Goal: Task Accomplishment & Management: Manage account settings

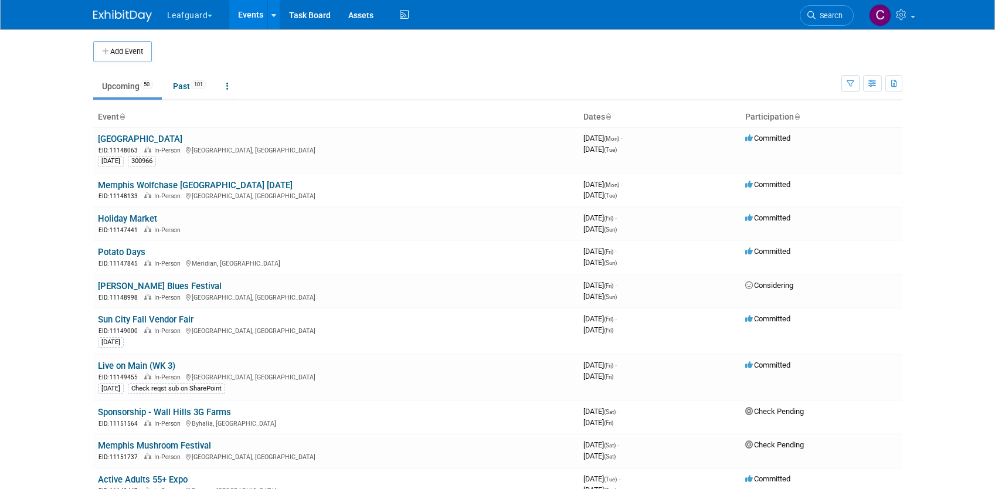
click at [212, 15] on span "button" at bounding box center [210, 16] width 5 height 2
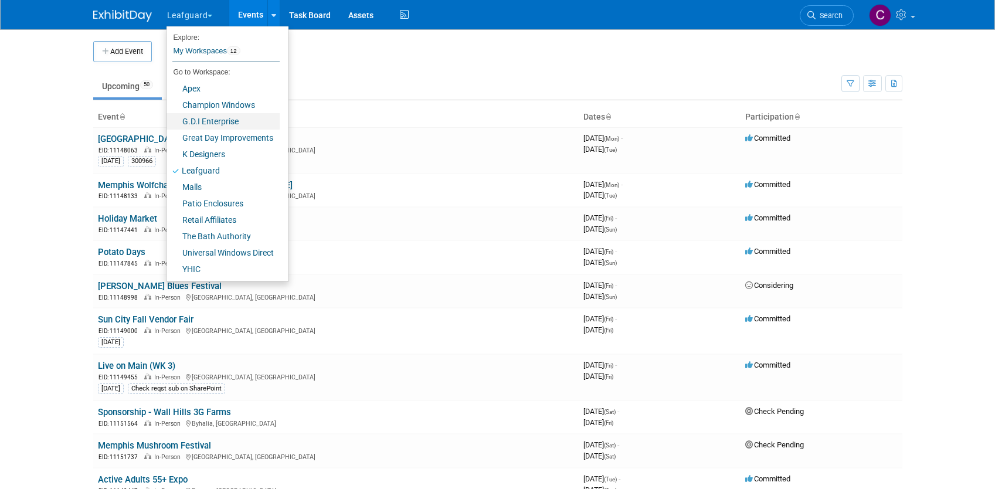
click at [202, 121] on link "G.D.I Enterprise" at bounding box center [223, 121] width 113 height 16
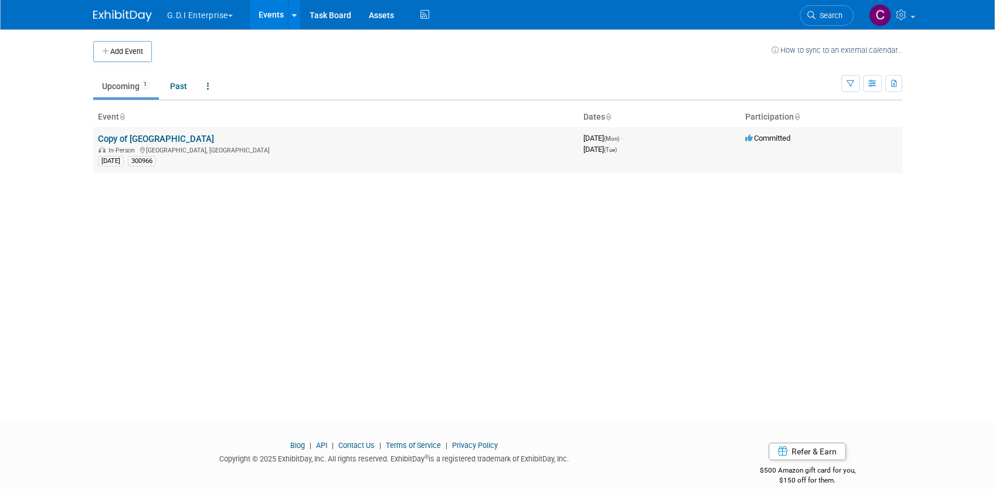
click at [140, 140] on link "Copy of Broadway Square Mall" at bounding box center [156, 139] width 116 height 11
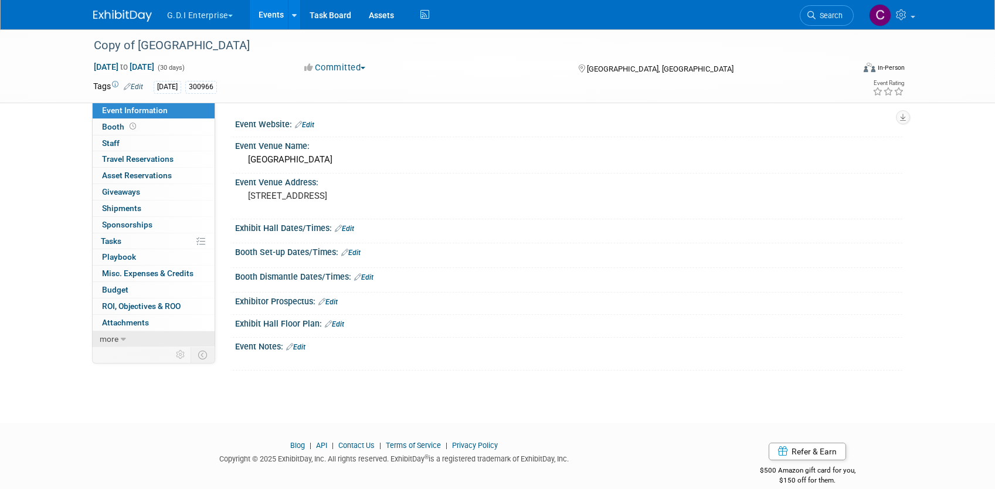
click at [115, 337] on span "more" at bounding box center [109, 338] width 19 height 9
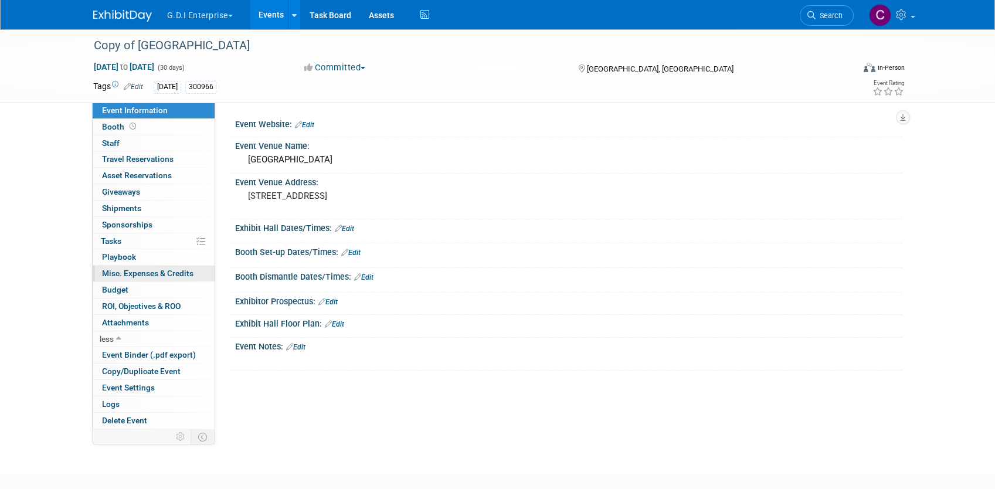
scroll to position [67, 0]
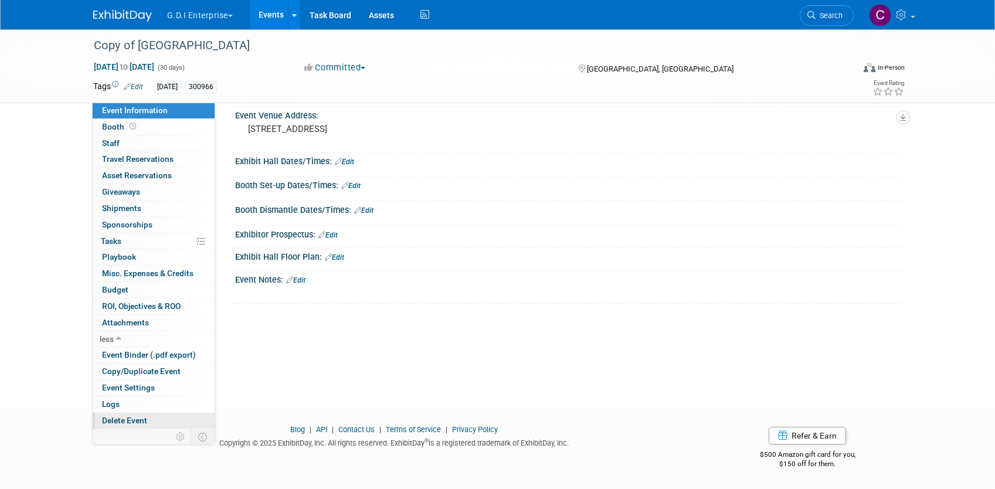
click at [127, 423] on span "Delete Event" at bounding box center [124, 420] width 45 height 9
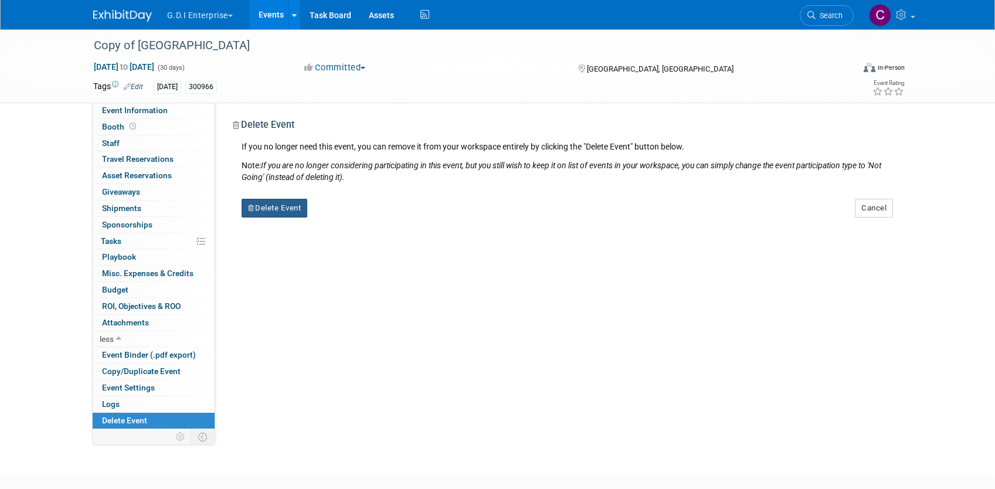
click at [288, 206] on button "Delete Event" at bounding box center [275, 208] width 66 height 19
click at [357, 219] on link "Yes" at bounding box center [348, 217] width 34 height 19
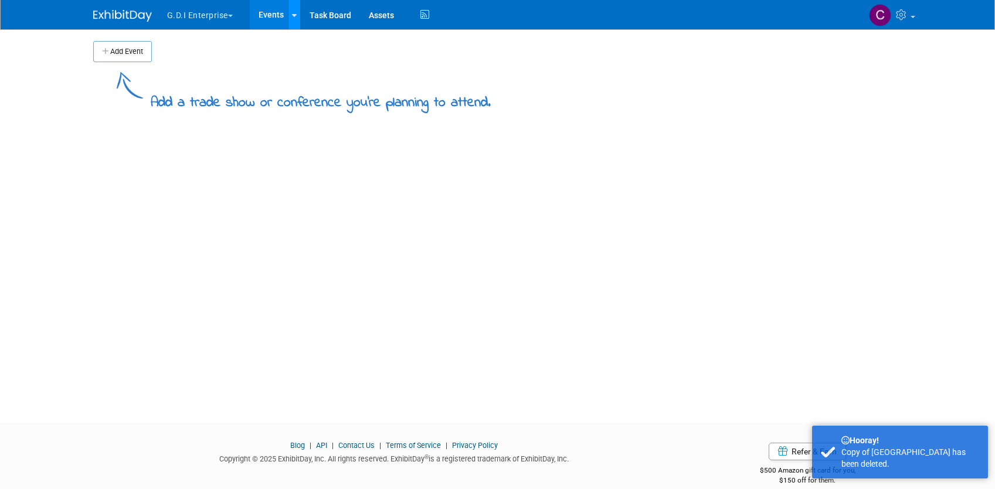
click at [296, 16] on icon at bounding box center [294, 16] width 5 height 8
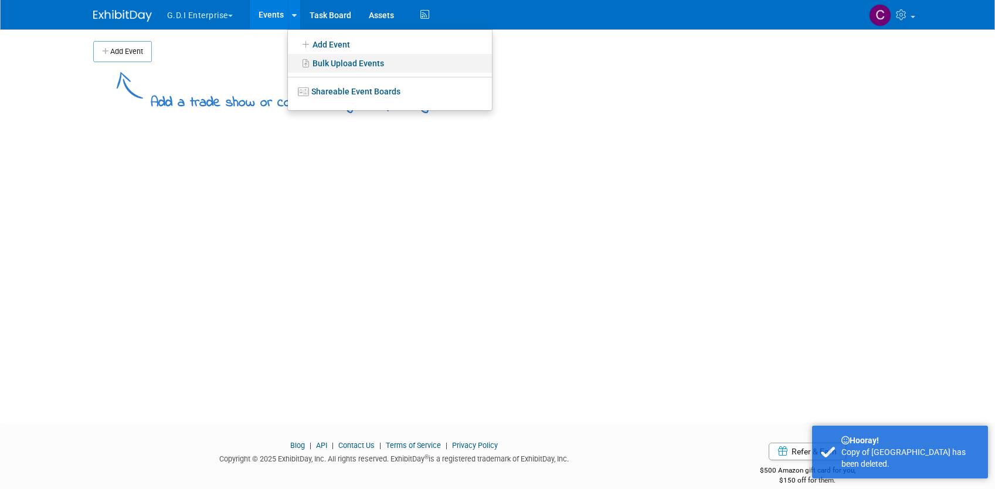
click at [326, 63] on link "Bulk Upload Events" at bounding box center [390, 63] width 204 height 19
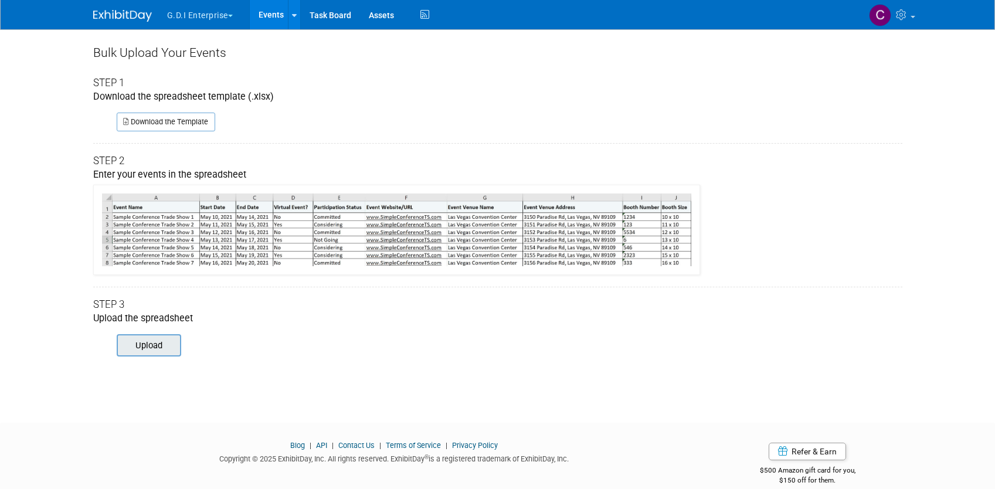
click at [157, 343] on input "file" at bounding box center [101, 345] width 160 height 20
click at [150, 348] on input "file" at bounding box center [101, 345] width 160 height 20
type input "C:\fakepath\ExhibitDay-Event-Import-Template (1).xlsx"
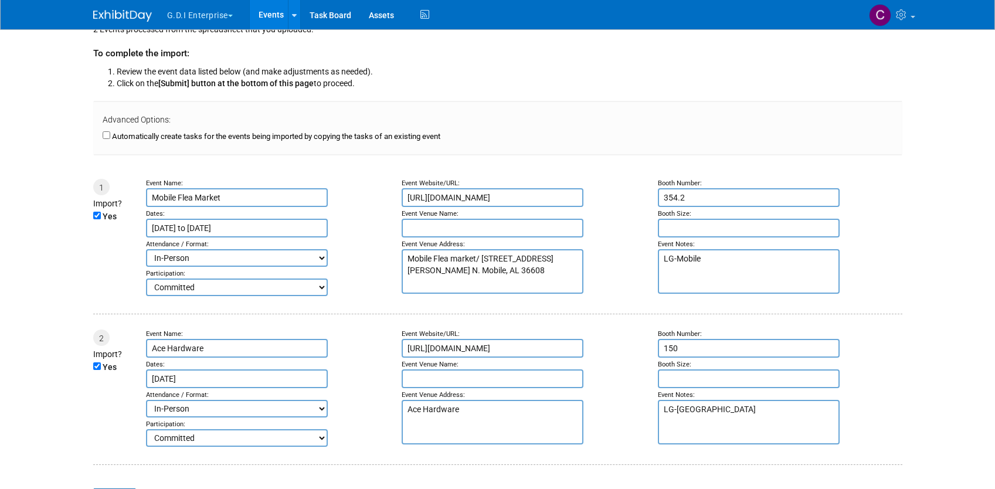
scroll to position [49, 0]
click at [340, 202] on div "Mobile Flea Market" at bounding box center [268, 198] width 245 height 19
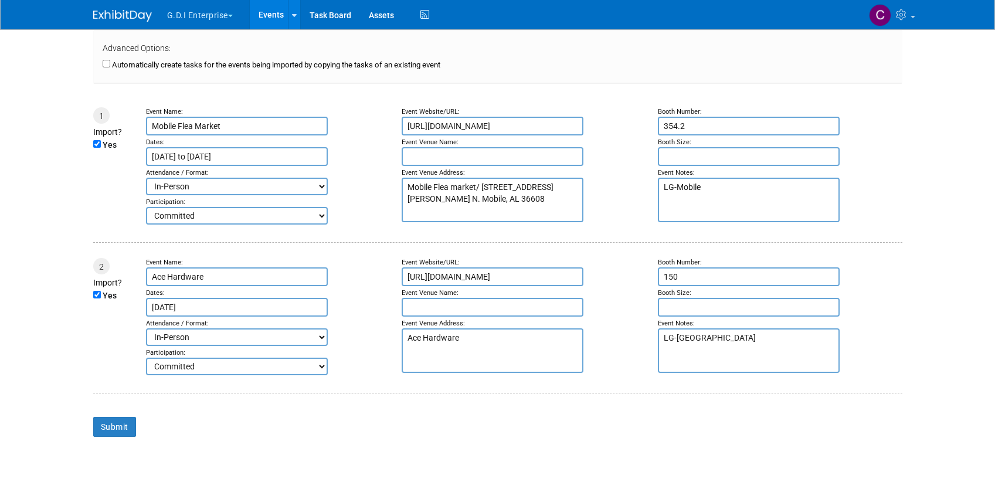
scroll to position [0, 0]
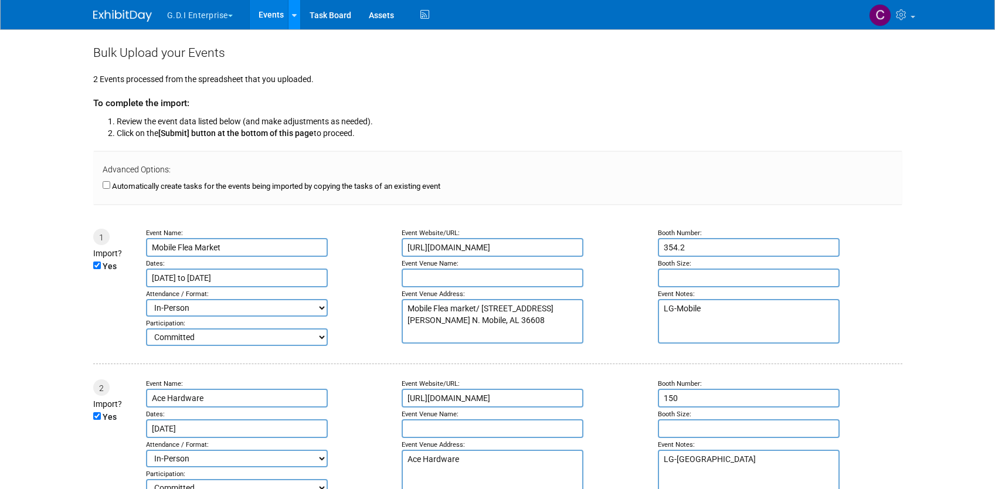
click at [293, 10] on link at bounding box center [294, 14] width 12 height 29
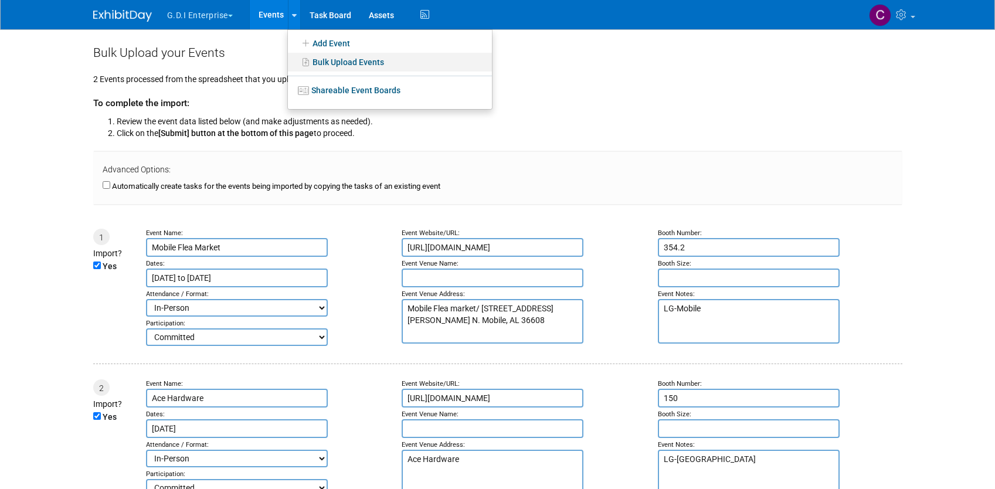
click at [322, 66] on link "Bulk Upload Events" at bounding box center [390, 62] width 204 height 19
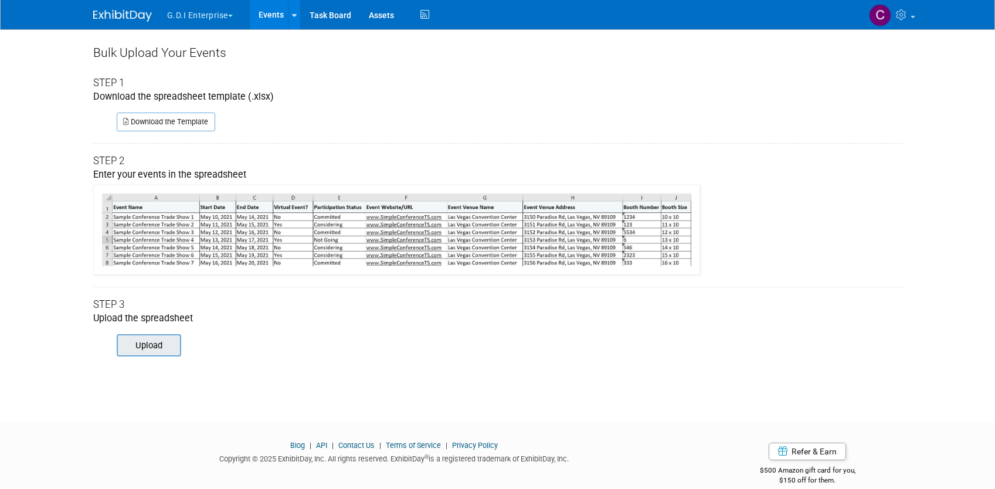
click at [152, 345] on input "file" at bounding box center [101, 345] width 160 height 20
type input "C:\fakepath\ExhibitDay-Event-Import-Template (1).xlsx"
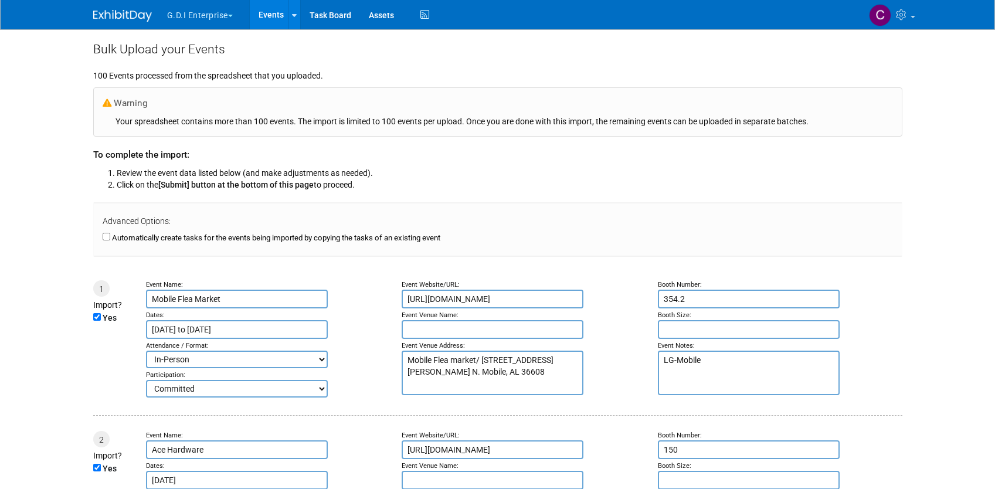
scroll to position [5, 0]
click at [297, 16] on icon at bounding box center [294, 16] width 5 height 8
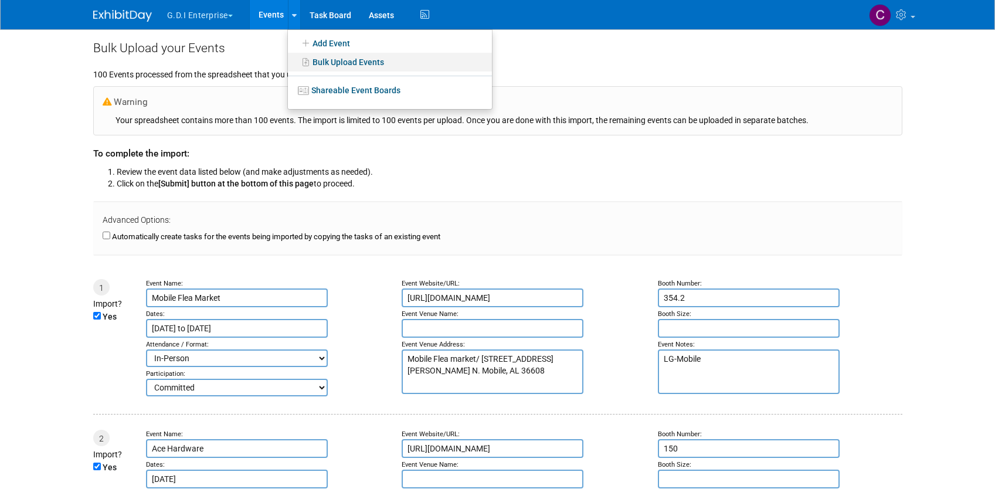
click at [326, 63] on link "Bulk Upload Events" at bounding box center [390, 62] width 204 height 19
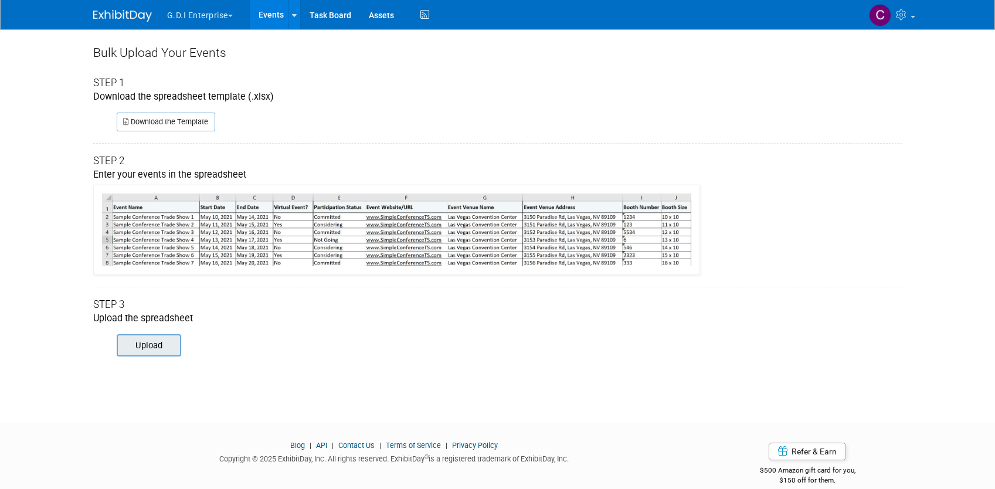
click at [154, 344] on input "file" at bounding box center [101, 345] width 160 height 20
type input "C:\fakepath\ExhibitDay-Event-Import-Template (1).xlsx"
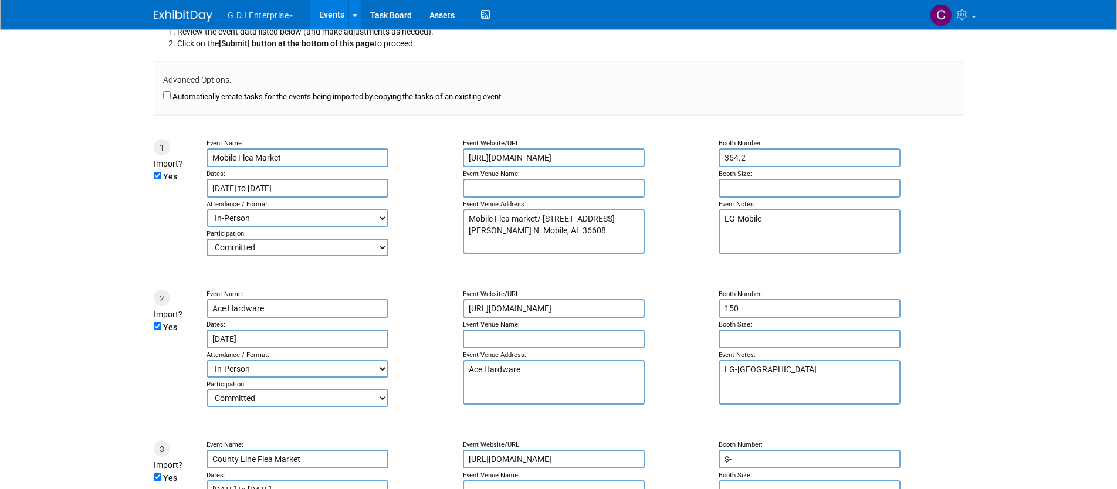
scroll to position [82, 0]
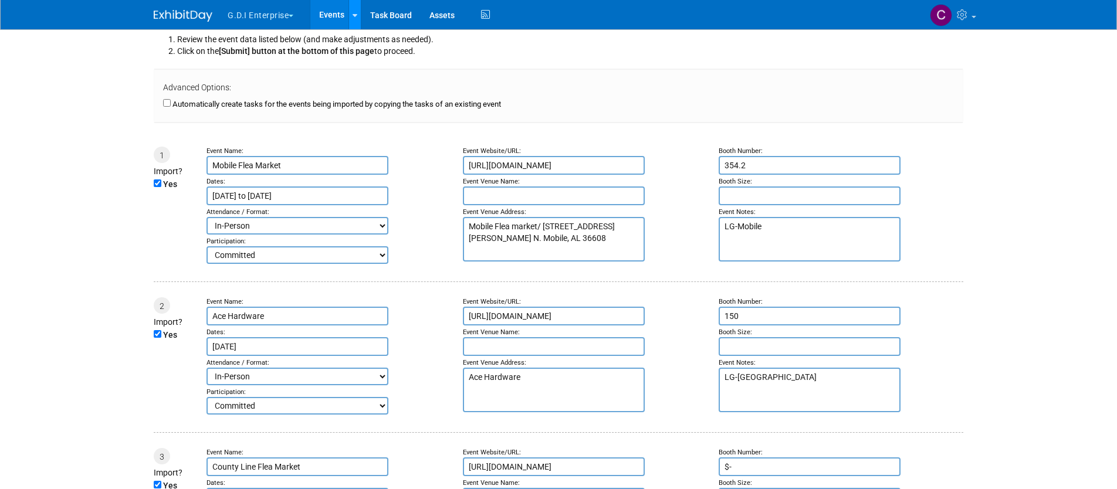
click at [358, 21] on link at bounding box center [354, 14] width 12 height 29
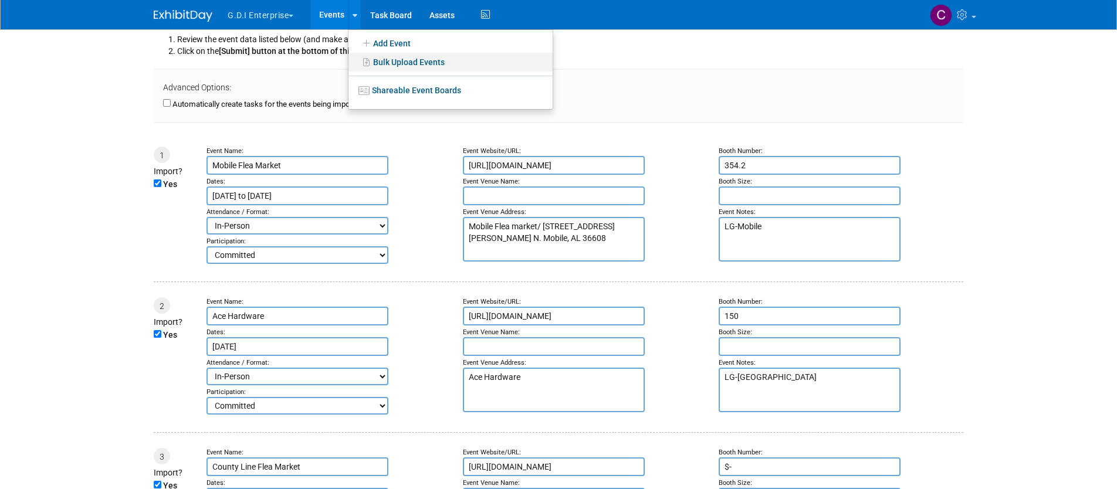
click at [390, 62] on link "Bulk Upload Events" at bounding box center [450, 62] width 204 height 19
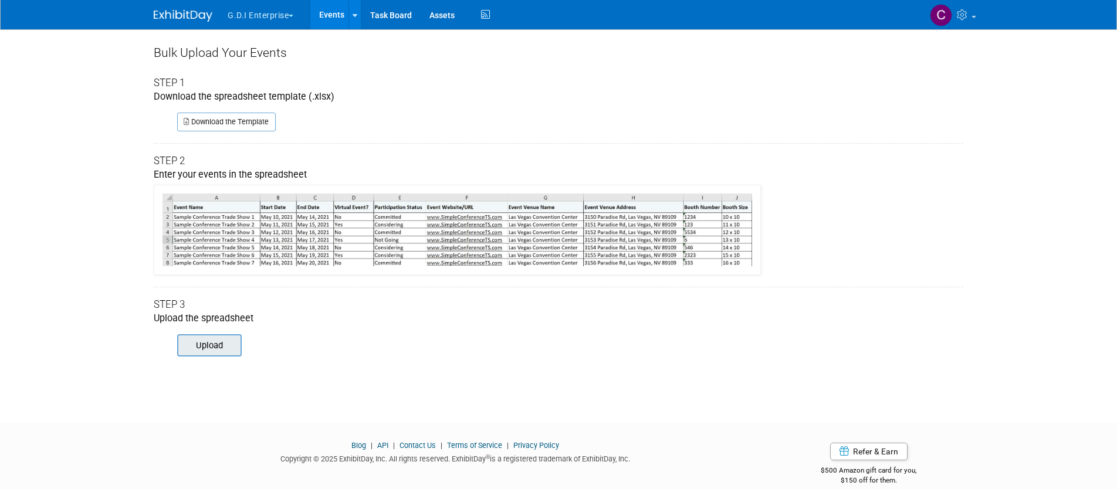
click at [217, 349] on input "file" at bounding box center [161, 345] width 160 height 20
type input "C:\fakepath\ExhibitDay-Event-Import-Template (1).xlsx"
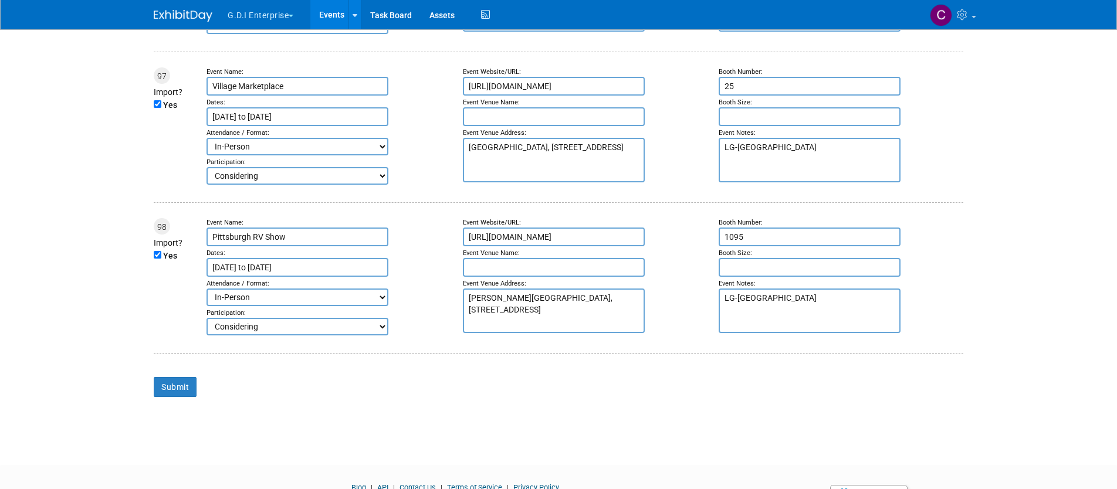
scroll to position [14690, 0]
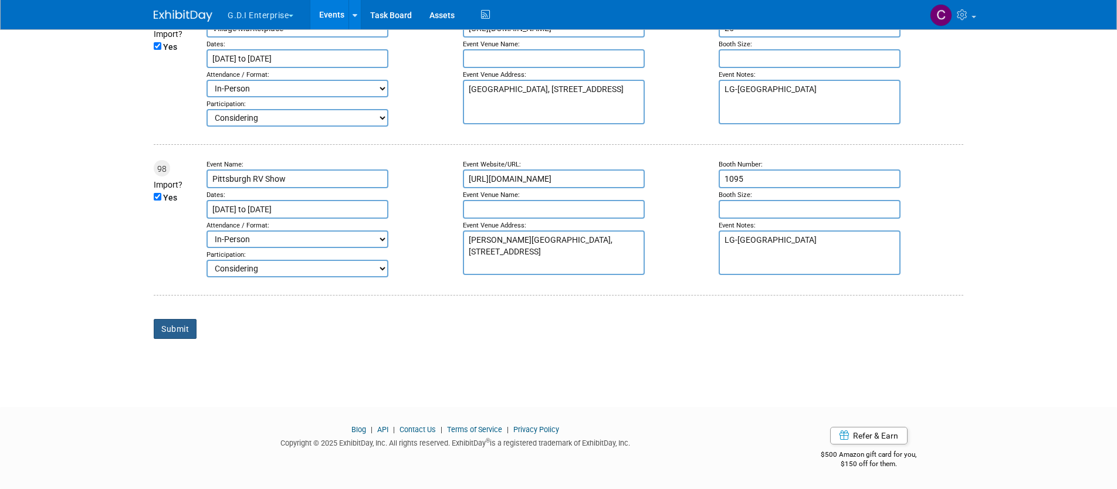
click at [177, 326] on input "Submit" at bounding box center [175, 329] width 43 height 20
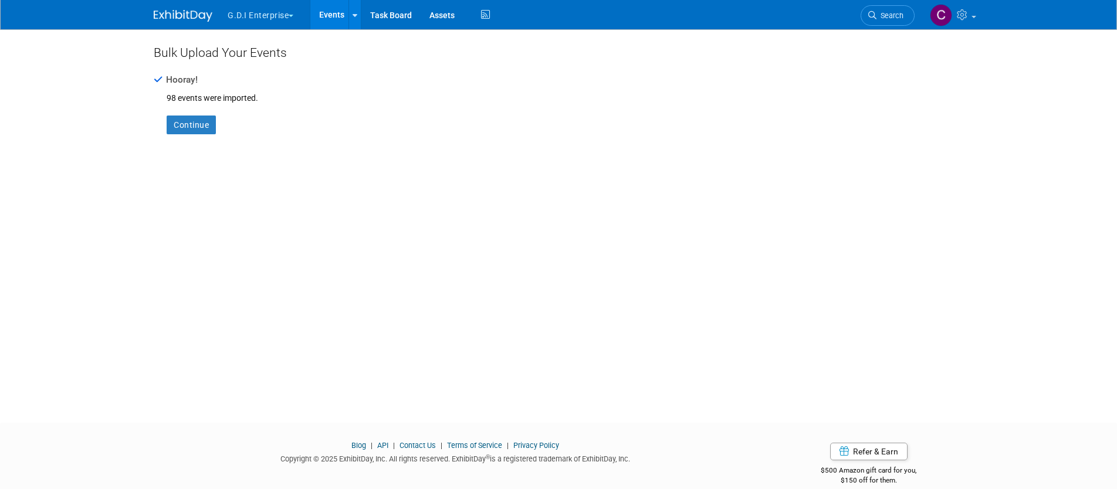
click at [325, 17] on link "Events" at bounding box center [331, 14] width 43 height 29
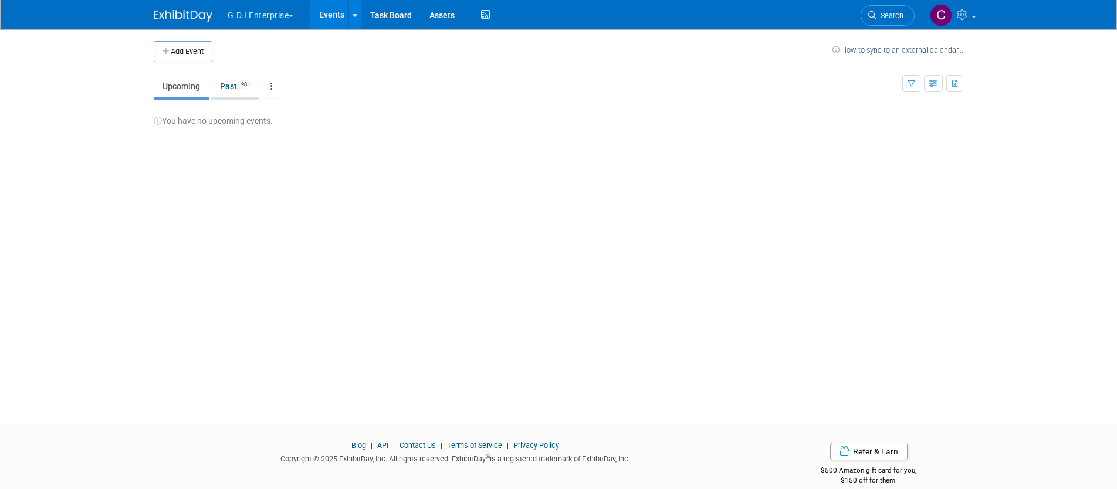
click at [227, 87] on link "Past 98" at bounding box center [235, 86] width 48 height 22
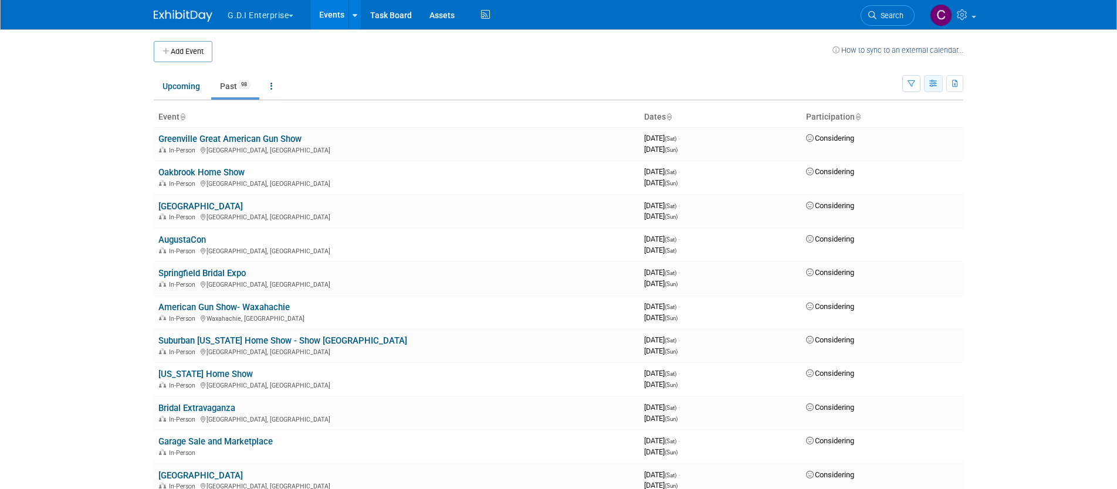
click at [933, 82] on icon "button" at bounding box center [933, 84] width 9 height 8
click at [891, 181] on link "Expert Grid" at bounding box center [884, 179] width 99 height 16
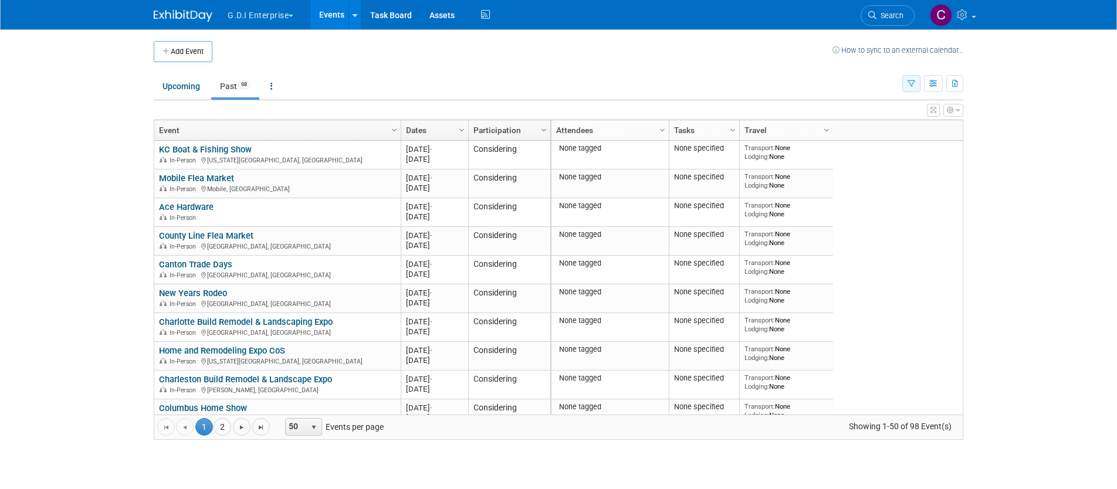
click at [910, 84] on icon "button" at bounding box center [911, 84] width 8 height 8
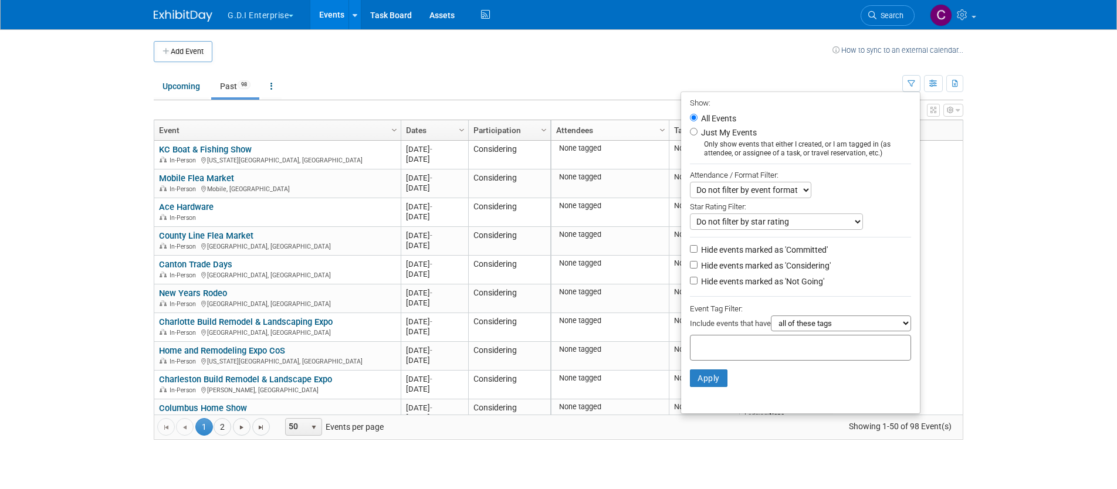
click at [766, 51] on td at bounding box center [522, 51] width 620 height 21
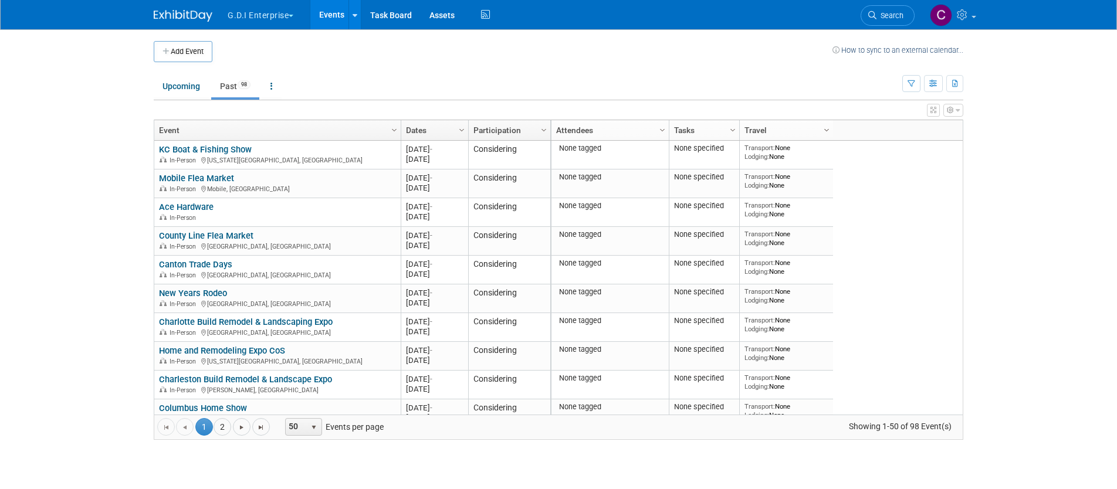
click at [827, 129] on span "Column Settings" at bounding box center [826, 130] width 9 height 9
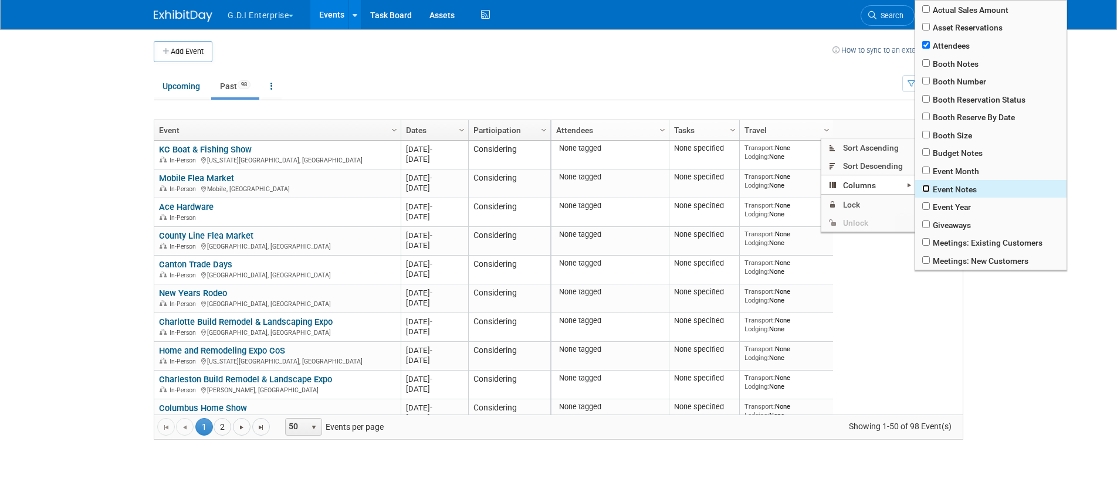
click at [926, 191] on input "checkbox" at bounding box center [926, 189] width 8 height 8
checkbox input "true"
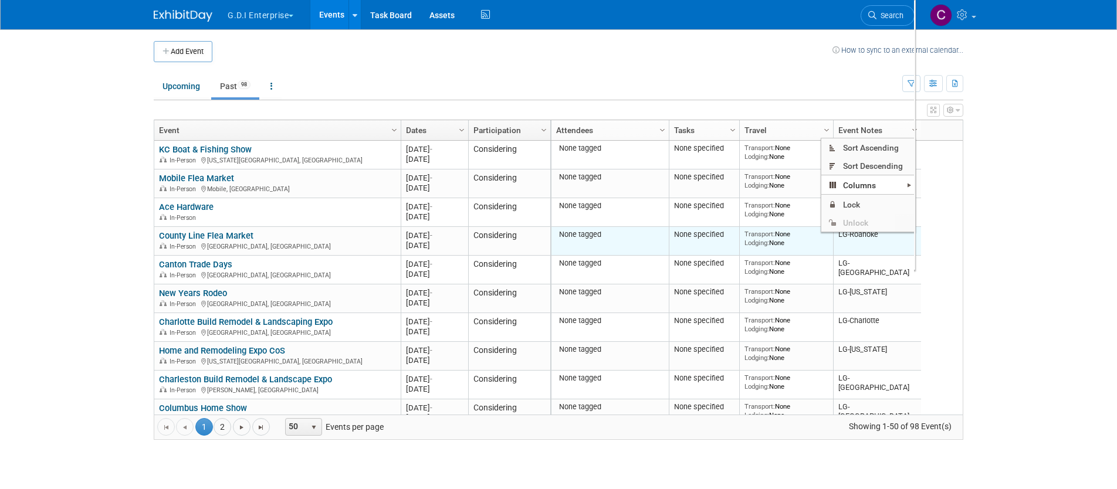
click at [842, 246] on td "LG-Roanoke" at bounding box center [877, 241] width 88 height 29
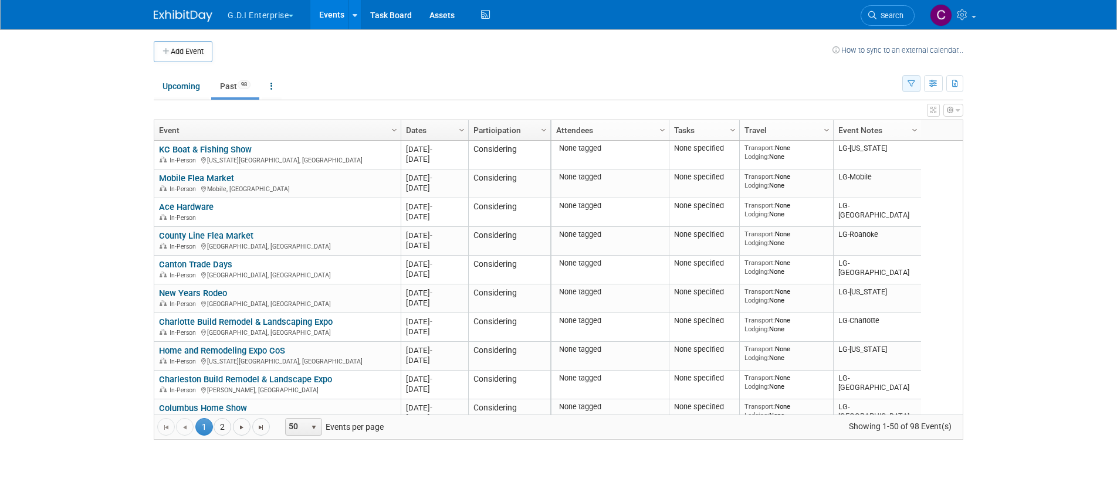
click at [909, 84] on icon "button" at bounding box center [911, 84] width 8 height 8
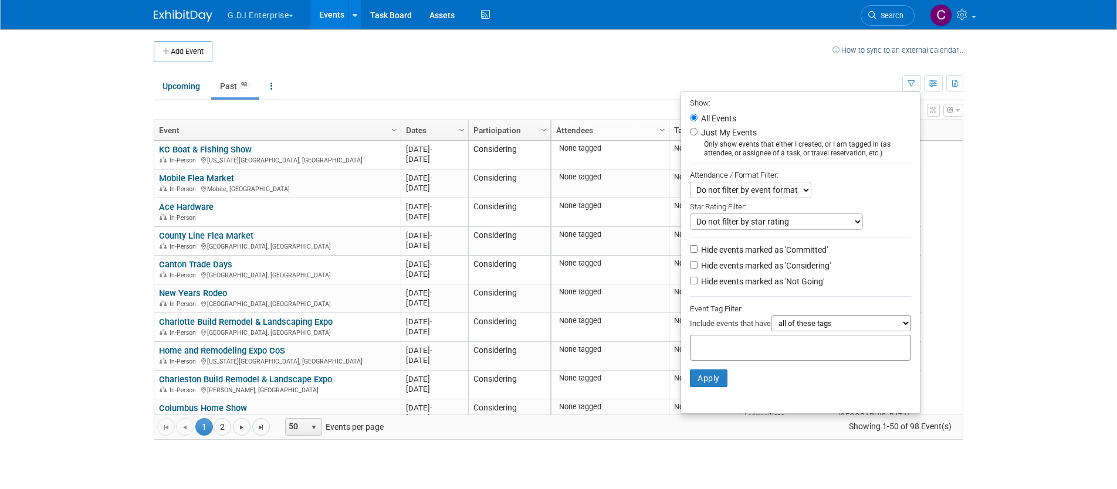
click at [799, 191] on select "Do not filter by event format Only show In-Person events Only show Virtual even…" at bounding box center [750, 190] width 121 height 16
click at [934, 85] on icon "button" at bounding box center [933, 84] width 9 height 8
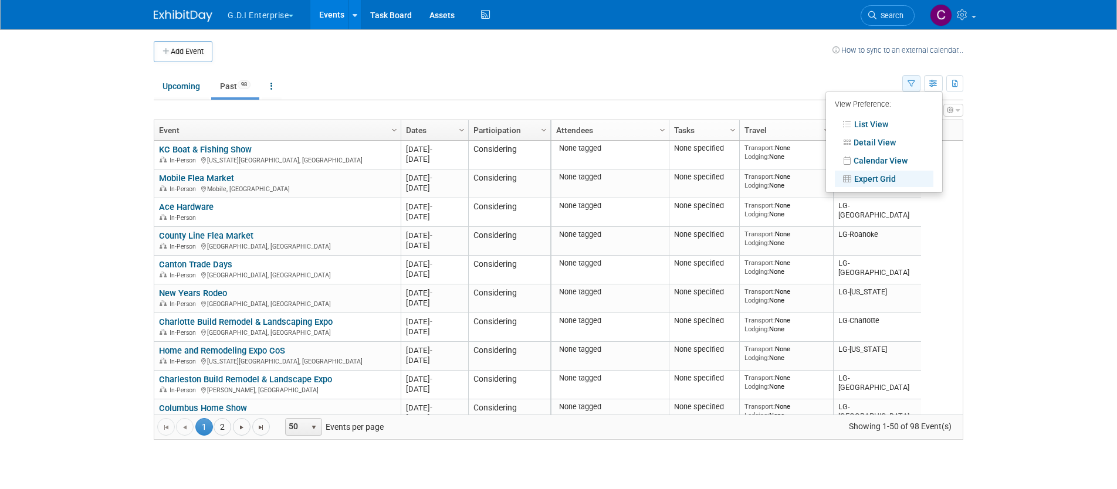
click at [910, 85] on icon "button" at bounding box center [911, 84] width 8 height 8
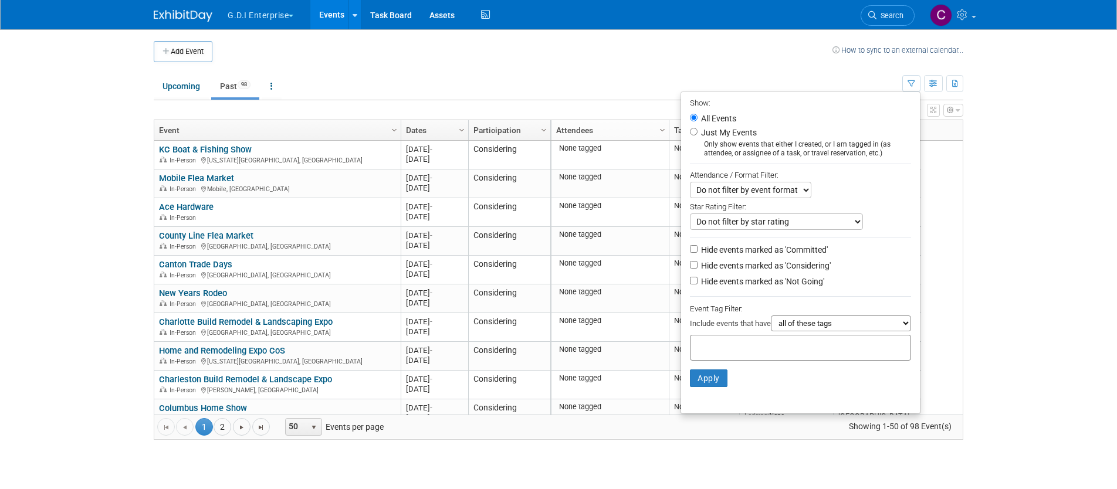
click at [907, 323] on select "all of these tags any one of these tags only and exactly these specific tags" at bounding box center [841, 324] width 140 height 16
click at [954, 109] on button "button" at bounding box center [953, 110] width 20 height 13
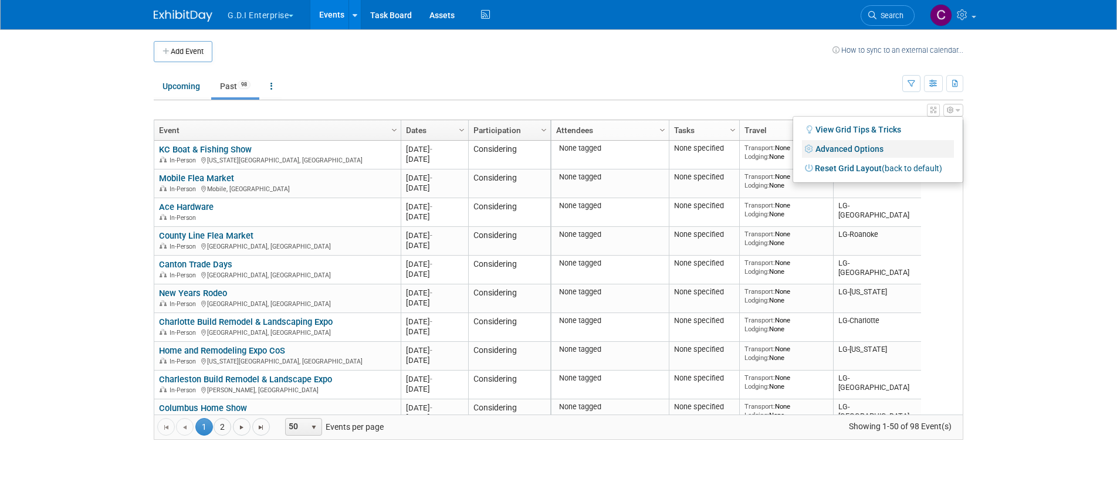
click at [864, 148] on link "Advanced Options" at bounding box center [878, 149] width 152 height 18
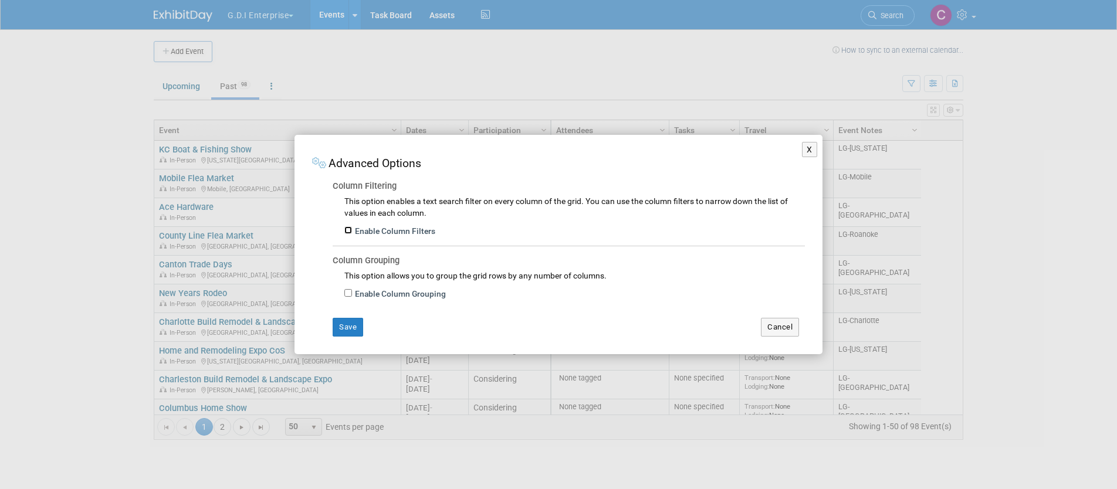
click at [348, 230] on input "Enable Column Filters" at bounding box center [348, 230] width 8 height 8
checkbox input "true"
click at [341, 324] on button "Save" at bounding box center [348, 327] width 30 height 19
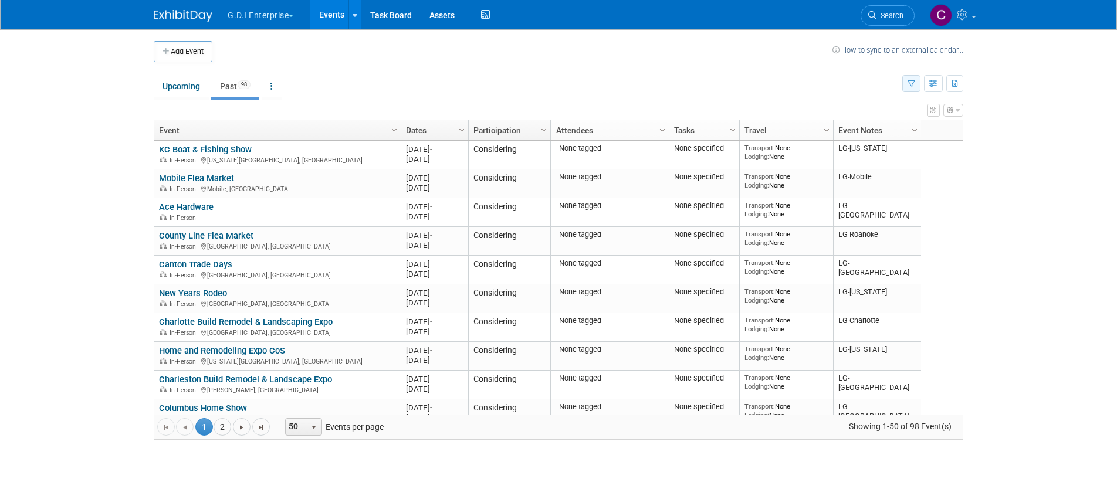
click at [911, 86] on icon "button" at bounding box center [911, 84] width 8 height 8
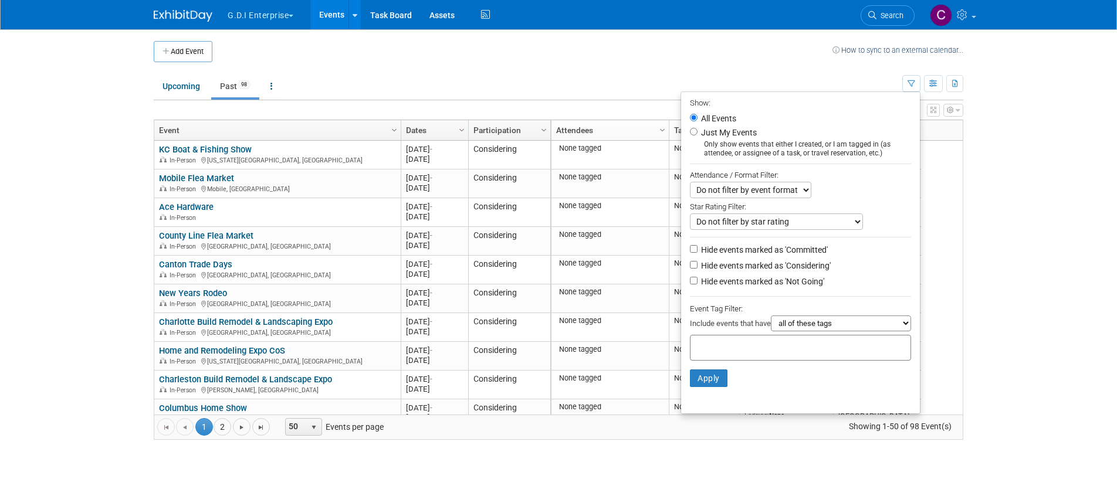
click at [906, 323] on select "all of these tags any one of these tags only and exactly these specific tags" at bounding box center [841, 324] width 140 height 16
click at [850, 220] on select "Do not filter by star rating Only show events with no ratings (0 stars) Only sh…" at bounding box center [776, 221] width 173 height 16
click at [772, 348] on input "text" at bounding box center [742, 346] width 94 height 12
type input "lg-mobile"
click at [703, 384] on button "Apply" at bounding box center [709, 379] width 38 height 18
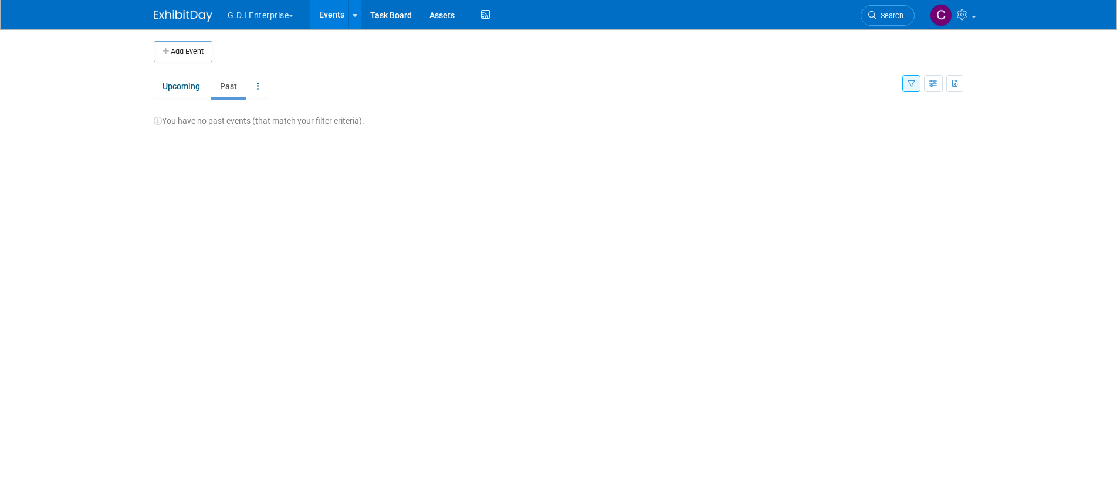
click at [917, 84] on button "button" at bounding box center [911, 83] width 18 height 17
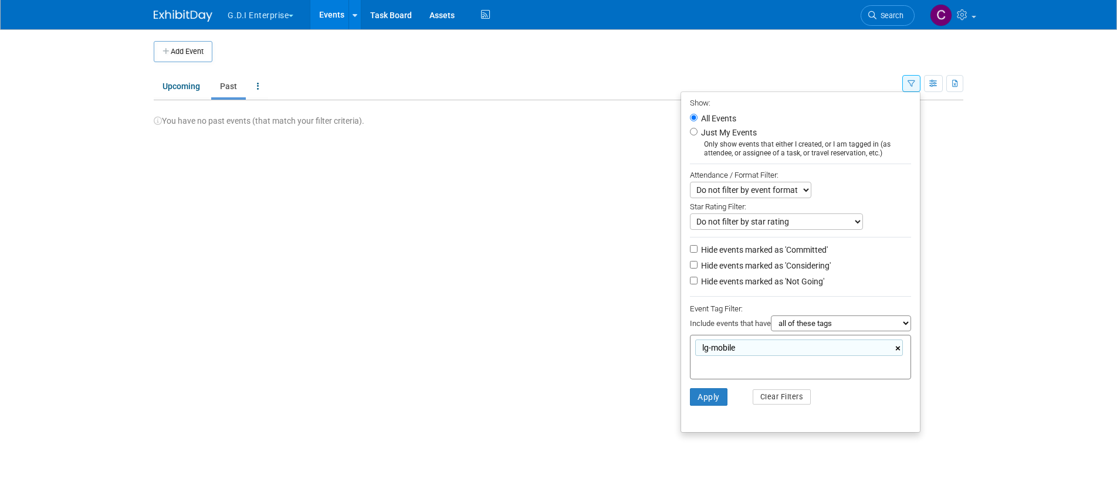
click at [897, 348] on link "×" at bounding box center [899, 348] width 8 height 13
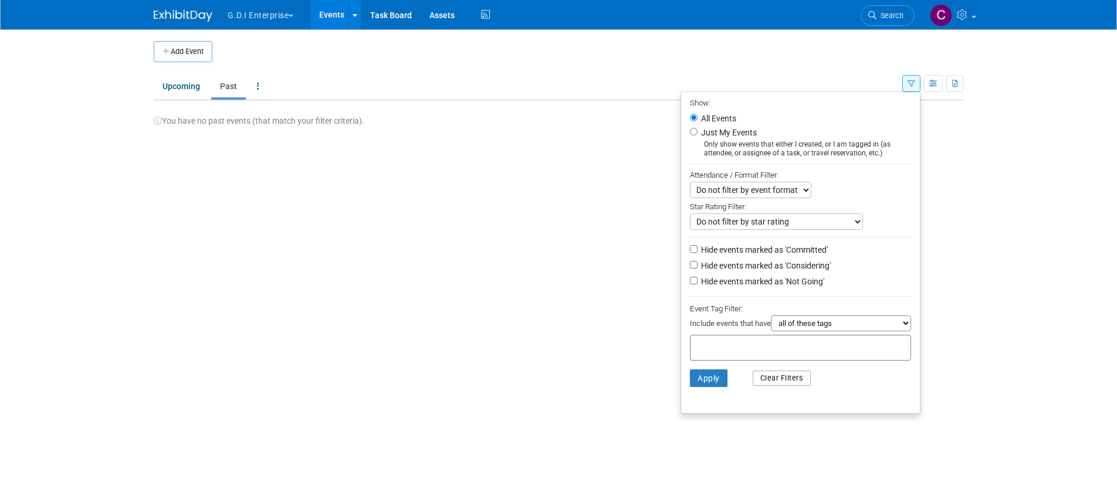
click at [783, 379] on button "Clear Filters" at bounding box center [782, 378] width 59 height 15
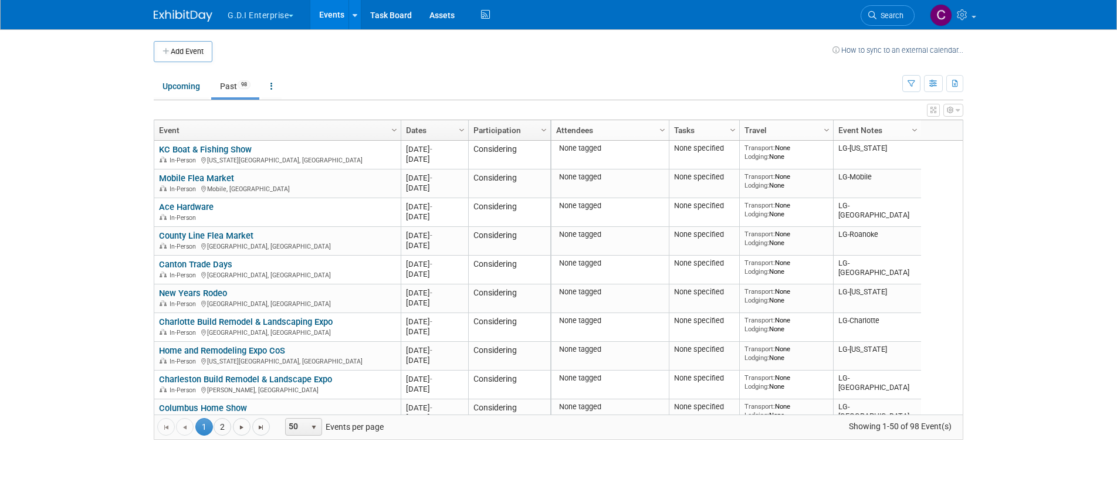
click at [920, 129] on div at bounding box center [921, 130] width 5 height 21
click at [276, 84] on link at bounding box center [272, 86] width 20 height 22
click at [446, 108] on div "View Grid Tips & Tricks Advanced Options Reset Grid Layout (back to default)" at bounding box center [558, 108] width 809 height 16
click at [954, 109] on button "button" at bounding box center [953, 110] width 20 height 13
click at [936, 84] on icon "button" at bounding box center [933, 84] width 9 height 8
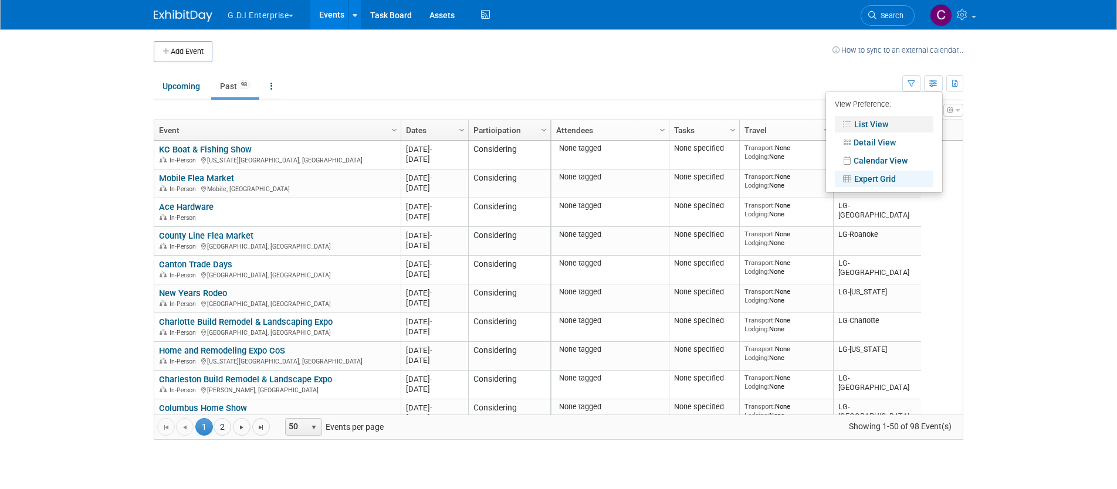
click at [876, 123] on link "List View" at bounding box center [884, 124] width 99 height 16
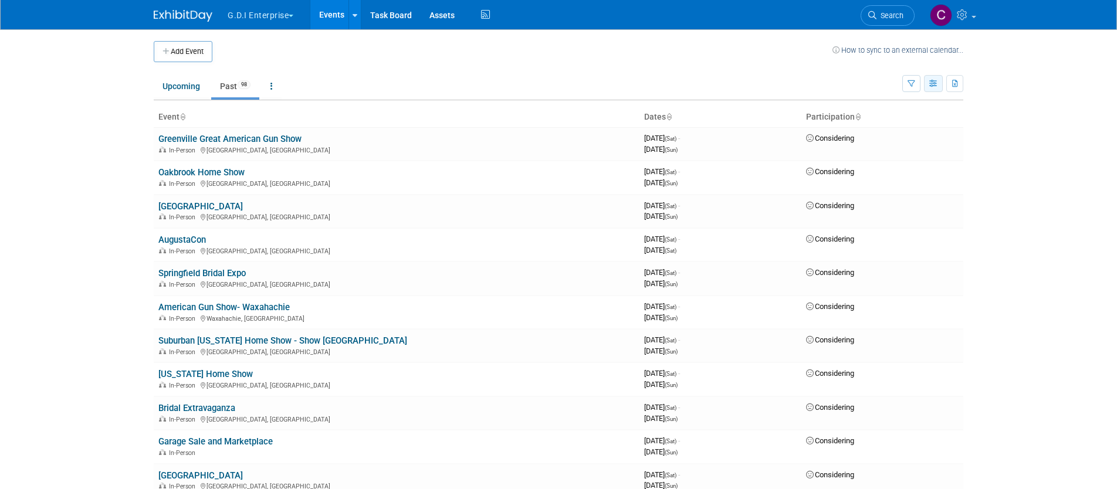
click at [932, 84] on icon "button" at bounding box center [933, 84] width 9 height 8
click at [972, 137] on body "G.D.I Enterprise Explore: My Workspaces 12 Go to Workspace: Apex Champion Windo…" at bounding box center [558, 244] width 1117 height 489
click at [936, 80] on icon "button" at bounding box center [933, 84] width 9 height 8
click at [893, 145] on link "Detail View" at bounding box center [884, 142] width 99 height 16
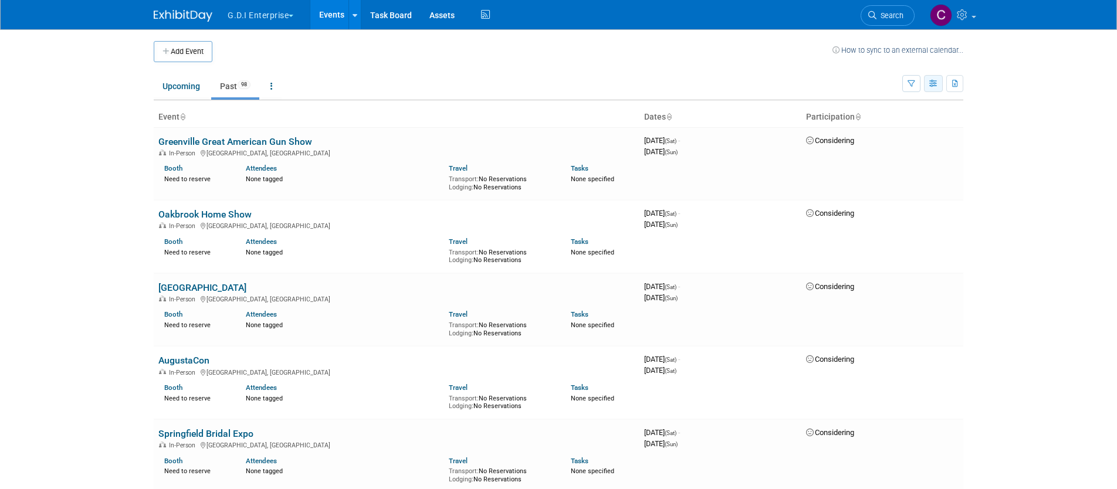
click at [935, 83] on icon "button" at bounding box center [933, 84] width 9 height 8
click at [889, 158] on link "Calendar View" at bounding box center [884, 160] width 99 height 16
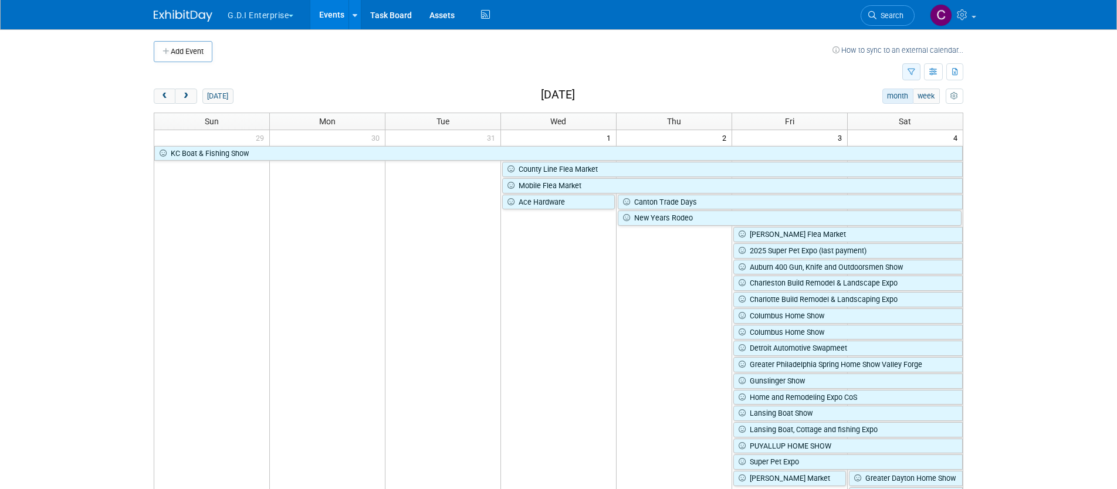
click at [913, 74] on icon "button" at bounding box center [911, 73] width 8 height 8
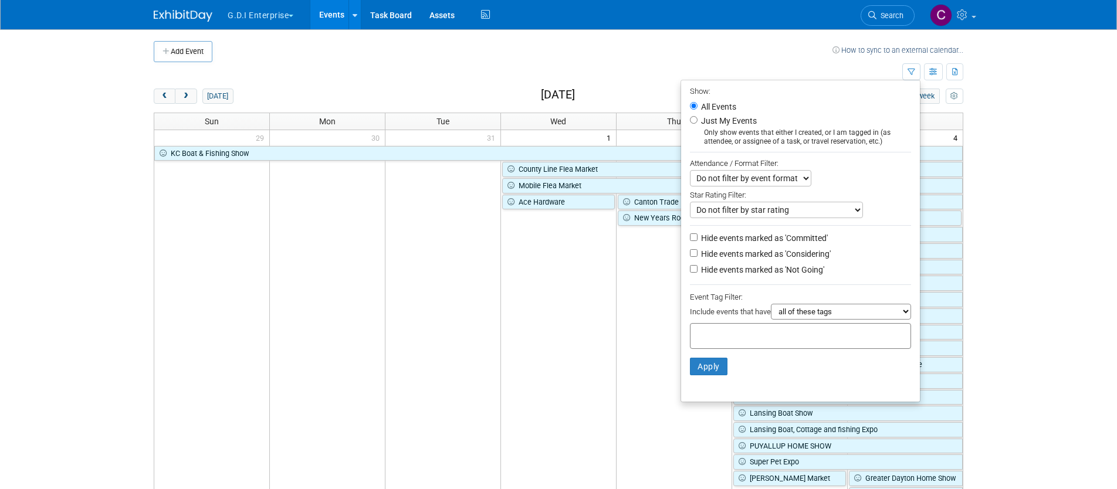
click at [989, 94] on body "G.D.I Enterprise Explore: My Workspaces 12 Go to Workspace: Apex Champion Windo…" at bounding box center [558, 244] width 1117 height 489
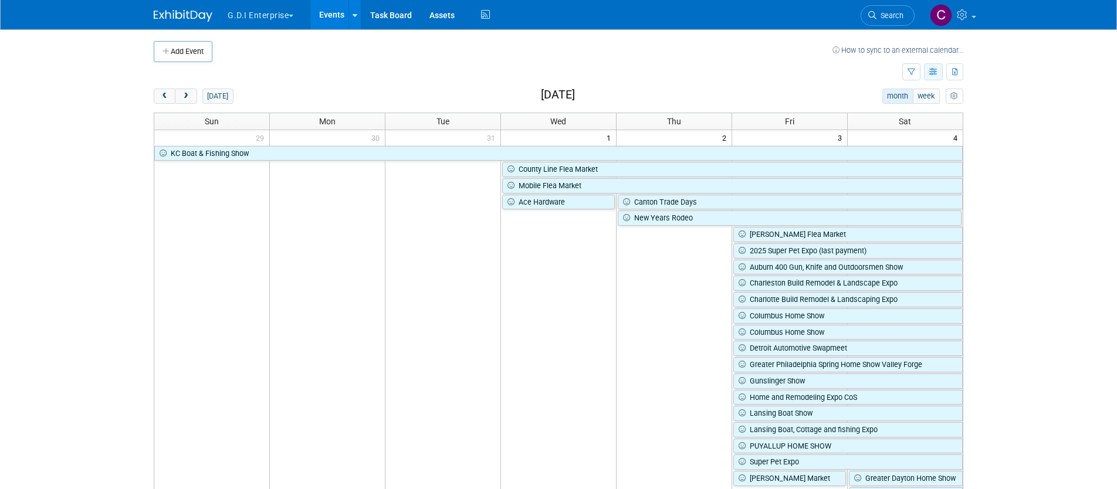
click at [936, 74] on icon "button" at bounding box center [933, 73] width 9 height 8
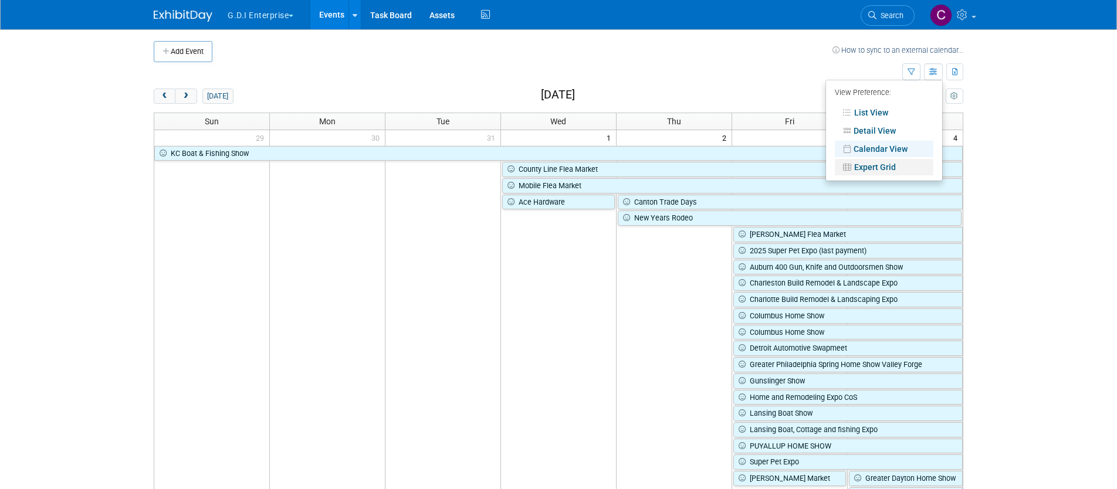
click at [893, 168] on link "Expert Grid" at bounding box center [884, 167] width 99 height 16
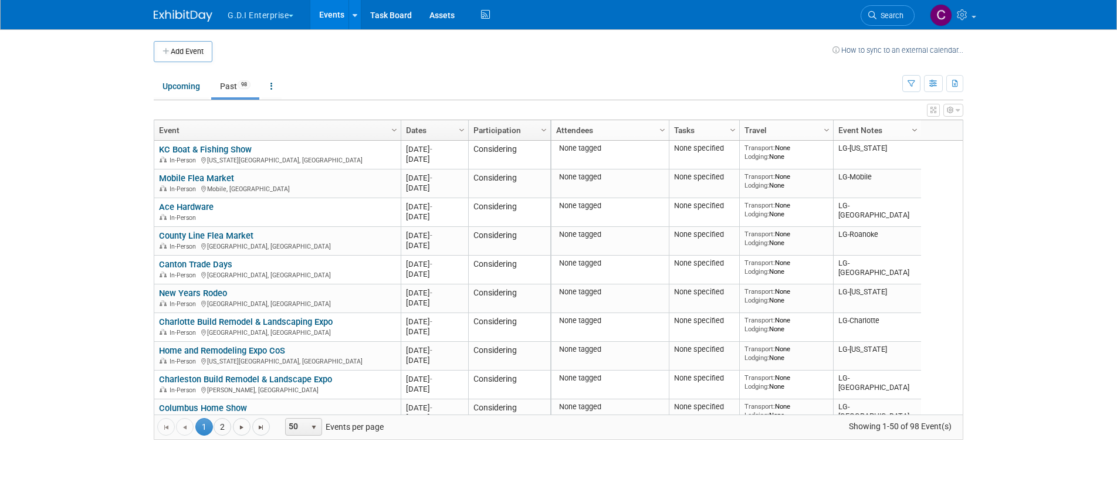
click at [914, 128] on span "Column Settings" at bounding box center [914, 130] width 9 height 9
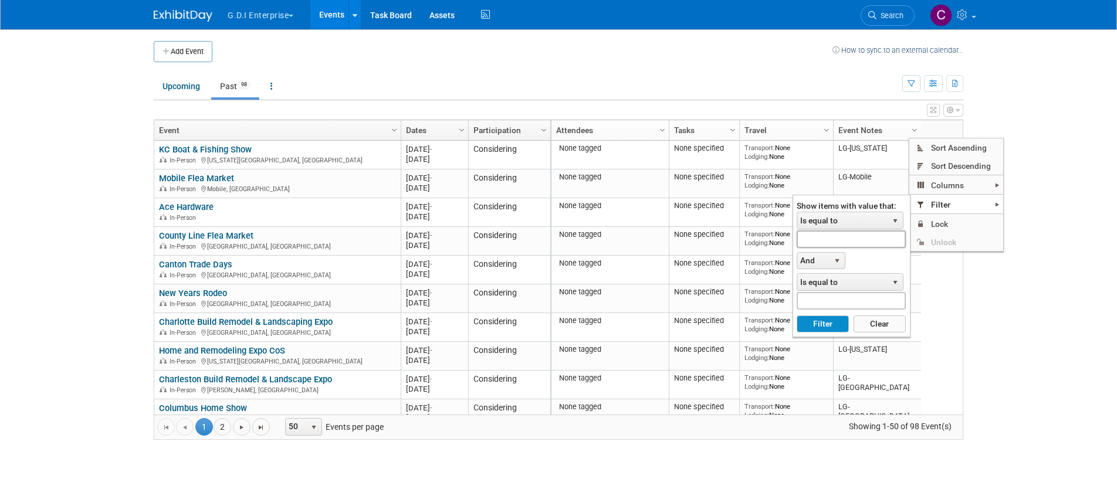
click at [854, 240] on input "text" at bounding box center [851, 239] width 109 height 17
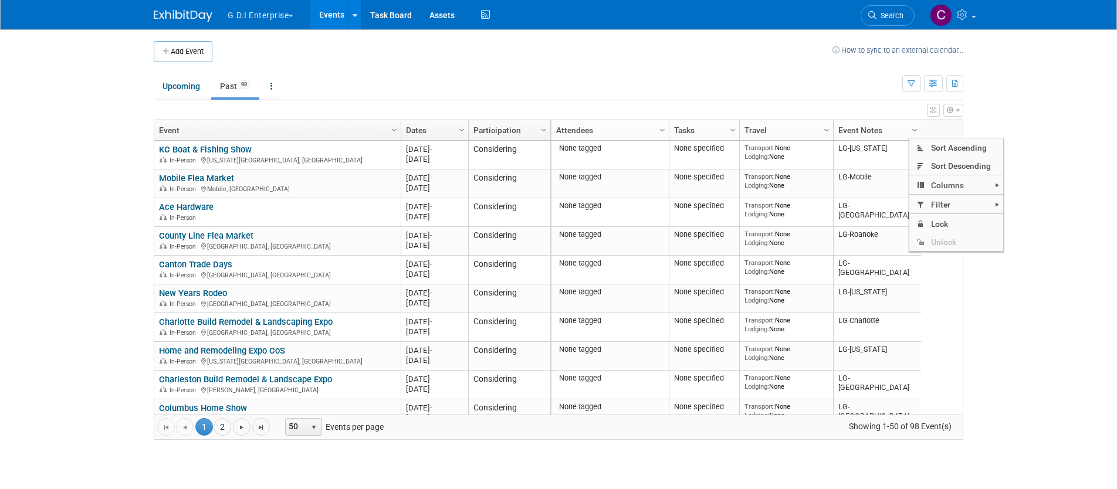
click at [916, 130] on span "Column Settings" at bounding box center [914, 130] width 9 height 9
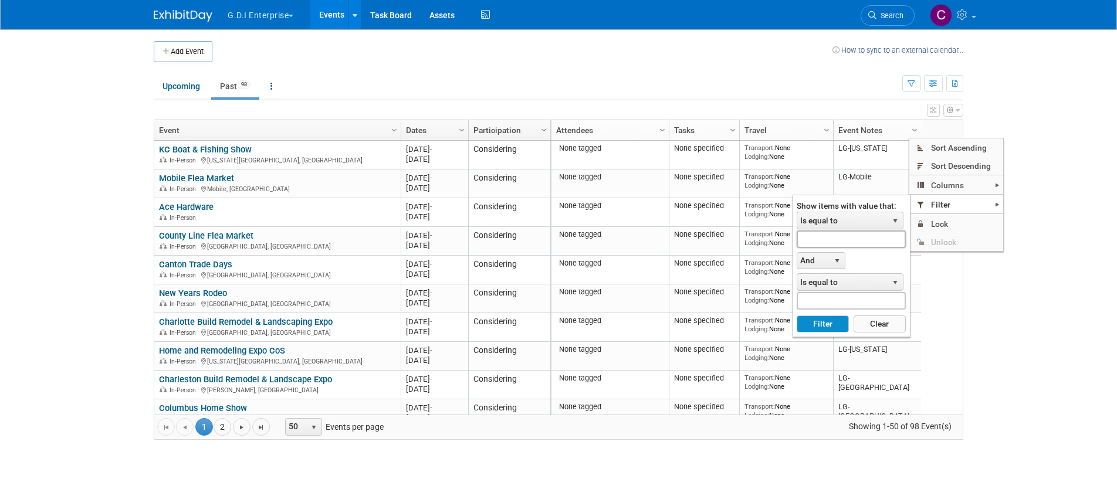
click at [865, 240] on input "text" at bounding box center [851, 239] width 109 height 17
click at [826, 326] on button "Filter" at bounding box center [823, 325] width 52 height 18
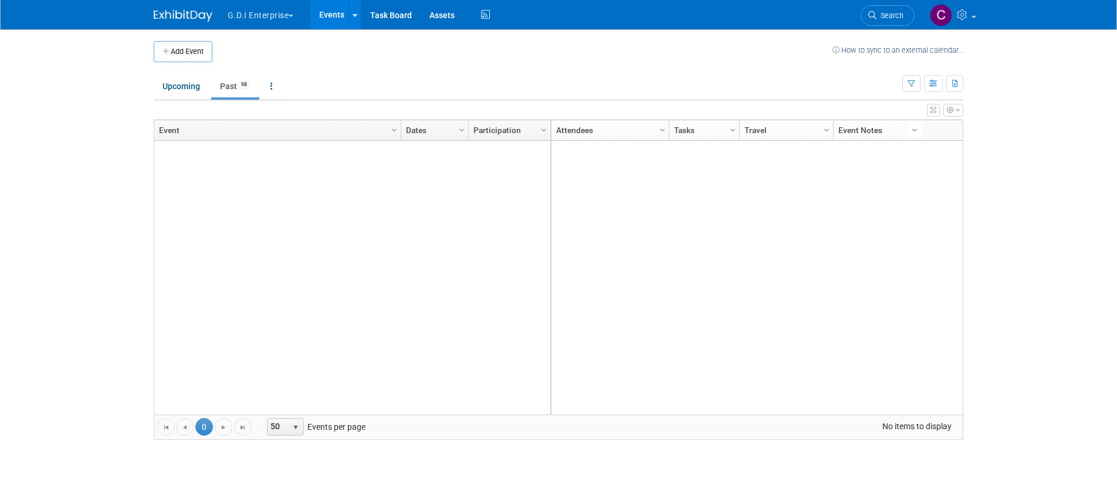
click at [914, 129] on span "Column Settings" at bounding box center [914, 130] width 9 height 9
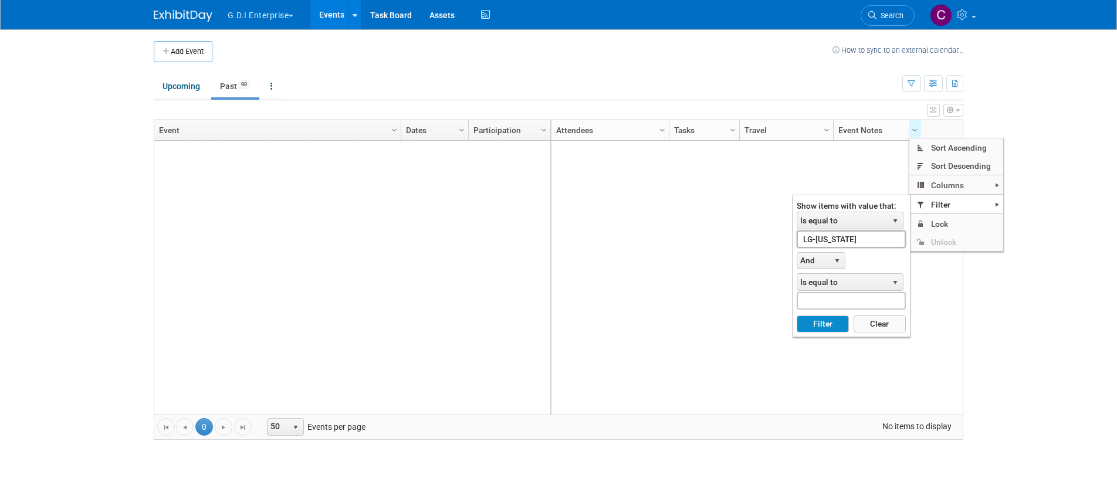
click at [866, 242] on input "LG-[US_STATE]" at bounding box center [851, 239] width 109 height 17
click at [836, 259] on span "select" at bounding box center [836, 260] width 9 height 9
click at [855, 240] on input "LG-[US_STATE]" at bounding box center [851, 239] width 109 height 17
drag, startPoint x: 844, startPoint y: 238, endPoint x: 767, endPoint y: 238, distance: 77.4
click at [766, 238] on body "G.D.I Enterprise Explore: My Workspaces 12 Go to Workspace: Apex Champion Windo…" at bounding box center [558, 244] width 1117 height 489
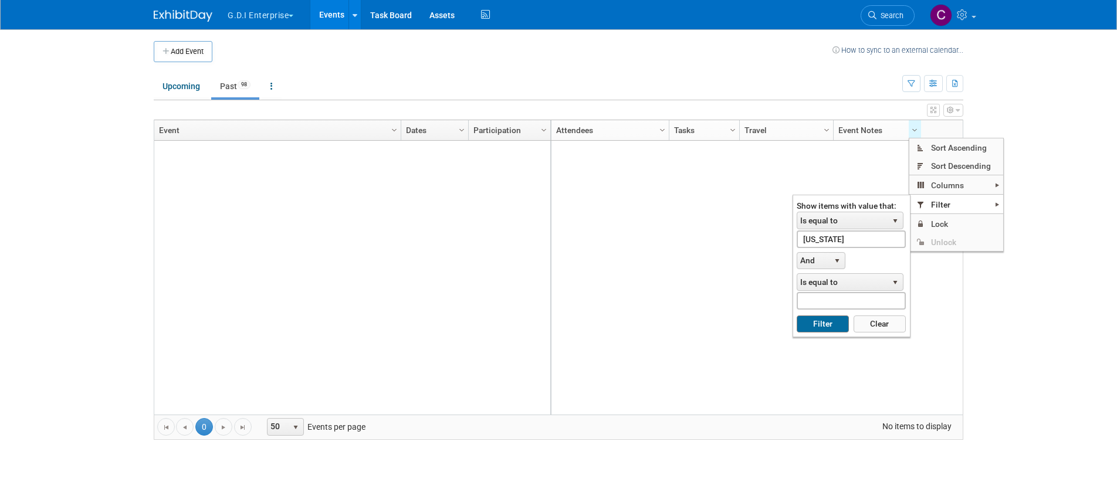
click at [820, 323] on button "Filter" at bounding box center [823, 325] width 52 height 18
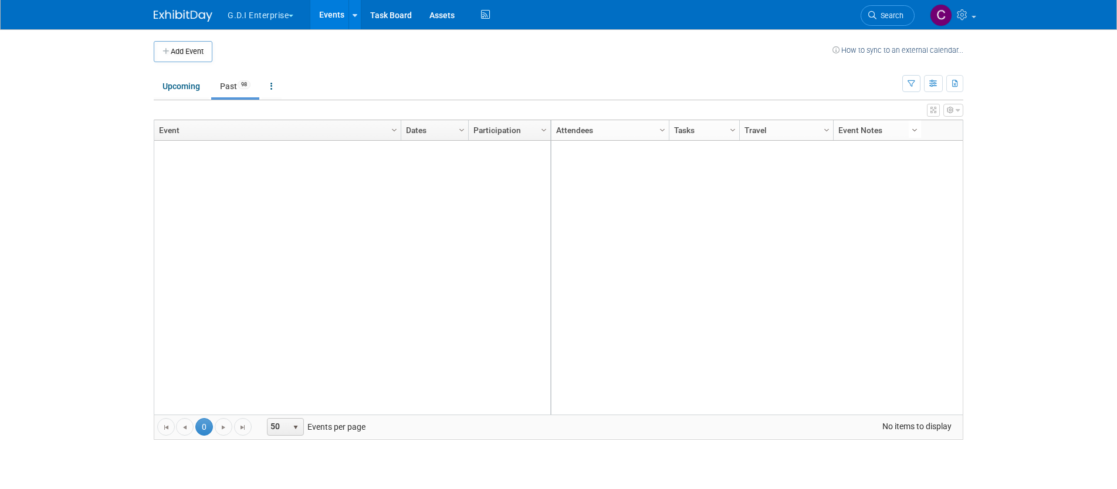
click at [914, 133] on span "Column Settings" at bounding box center [914, 130] width 9 height 9
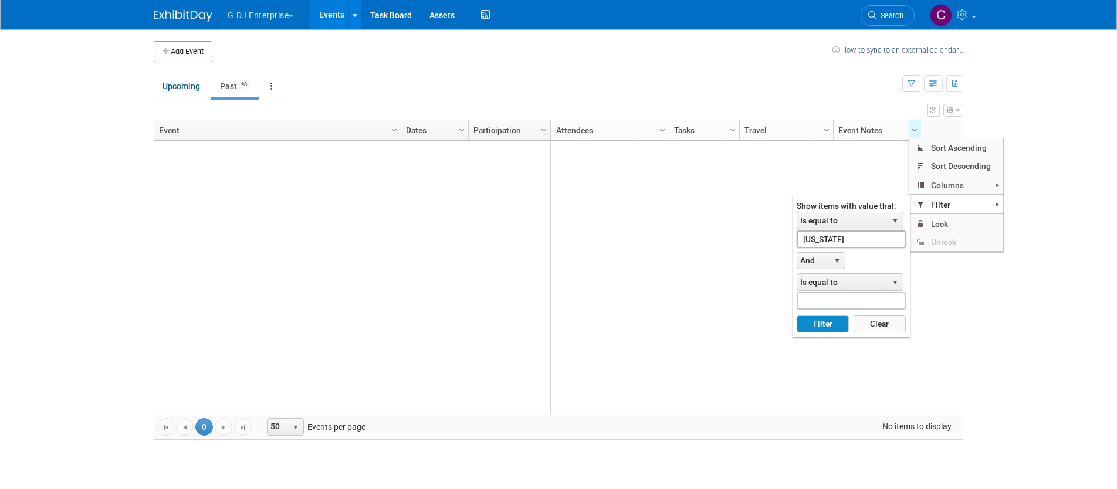
click at [859, 236] on input "Kansas" at bounding box center [851, 239] width 109 height 17
type input "K"
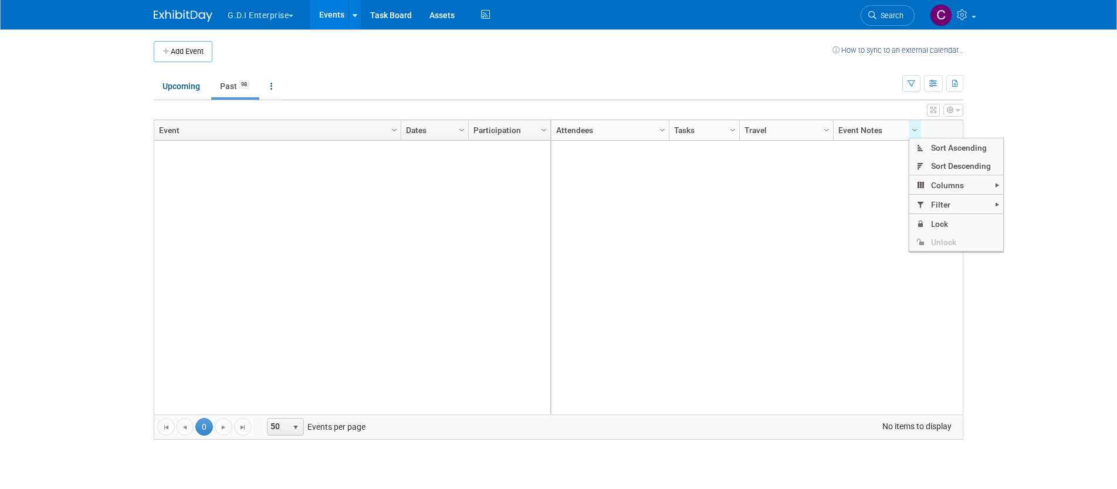
click at [880, 242] on div at bounding box center [756, 278] width 412 height 274
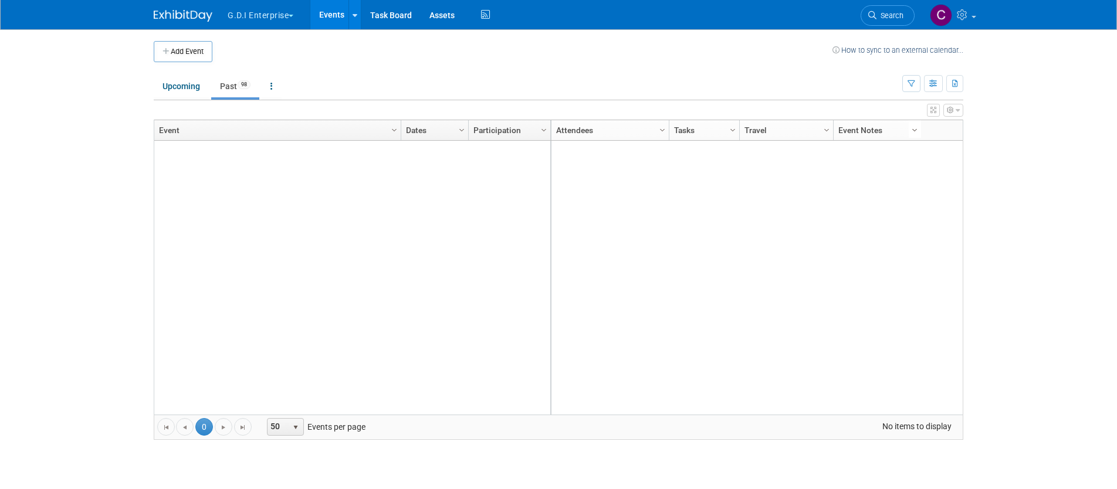
click at [917, 126] on span "Column Settings" at bounding box center [914, 130] width 9 height 9
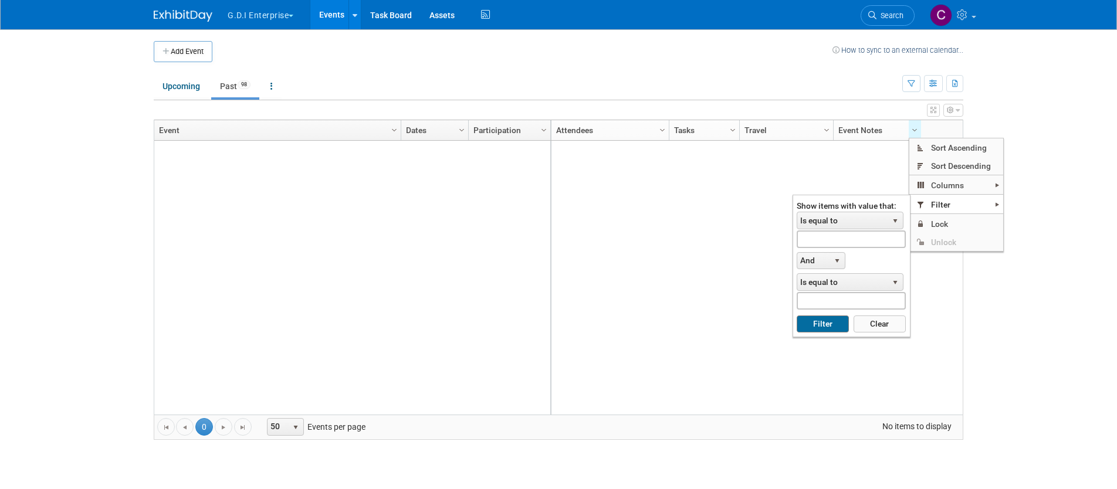
click at [839, 323] on button "Filter" at bounding box center [823, 325] width 52 height 18
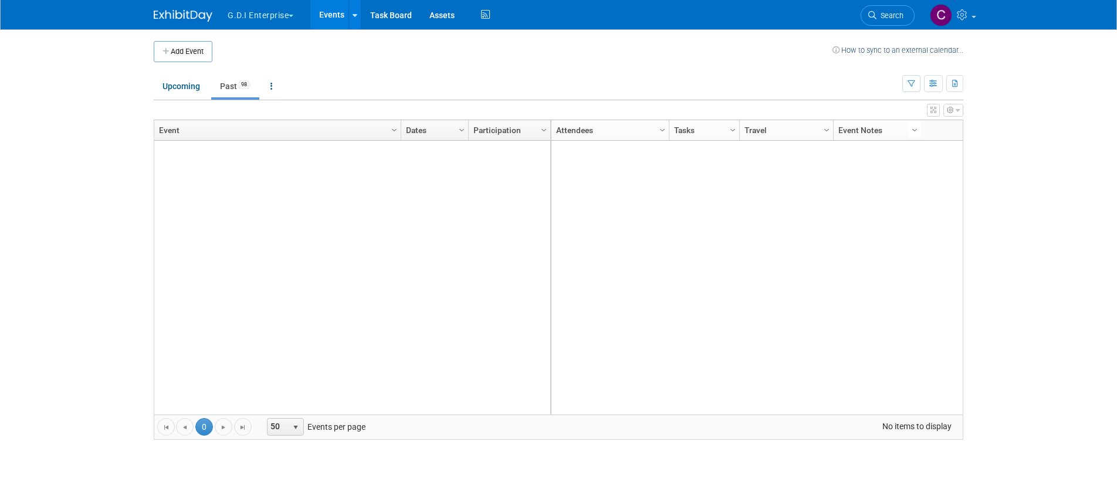
click at [916, 124] on link "Column Settings" at bounding box center [915, 129] width 13 height 18
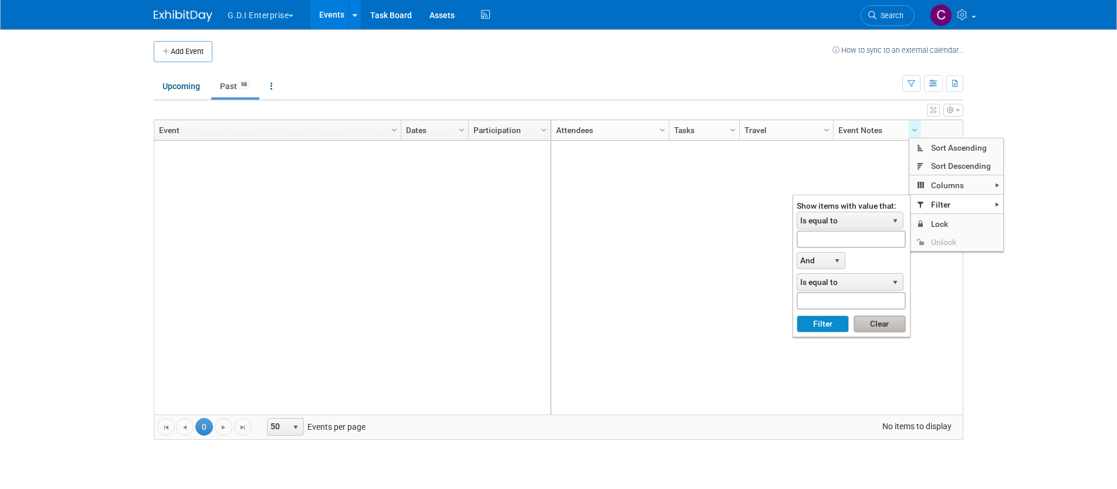
click at [882, 323] on button "Clear" at bounding box center [879, 325] width 52 height 18
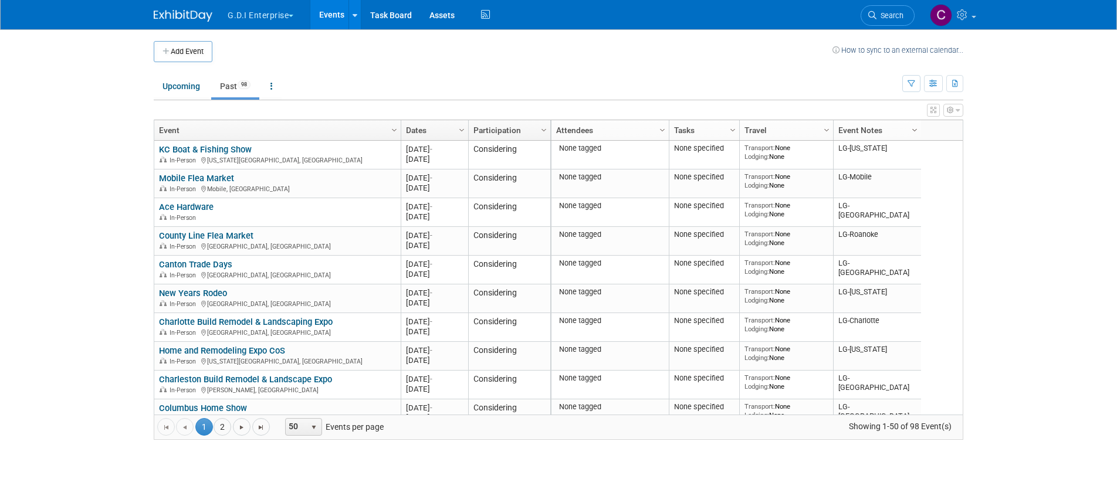
click at [916, 129] on span "Column Settings" at bounding box center [914, 130] width 9 height 9
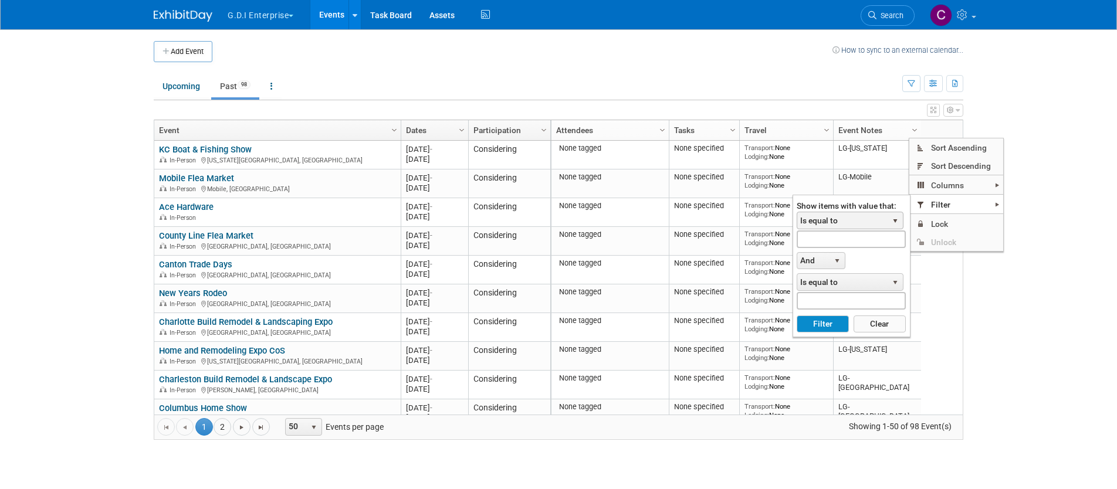
click at [895, 221] on span "select" at bounding box center [894, 220] width 9 height 9
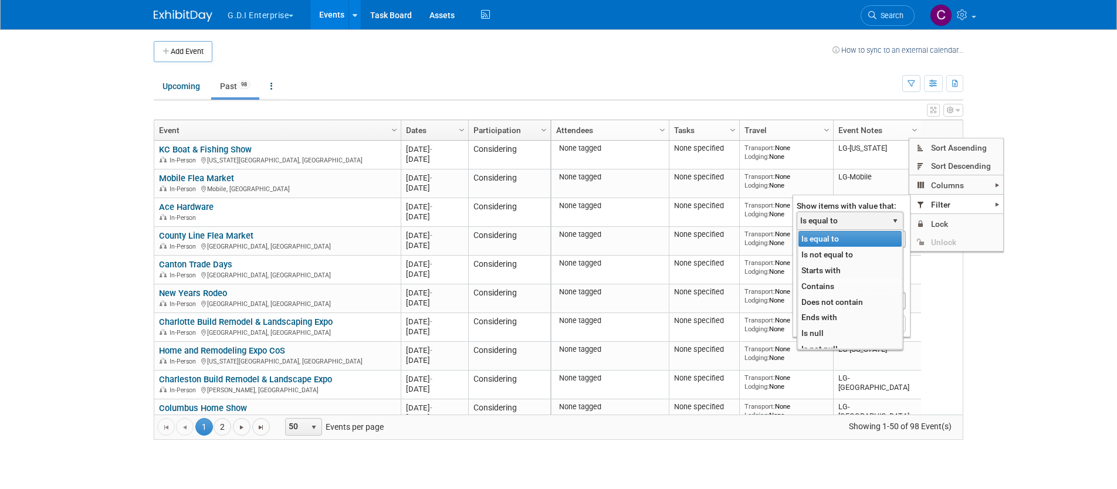
click at [834, 289] on li "Contains" at bounding box center [849, 287] width 103 height 16
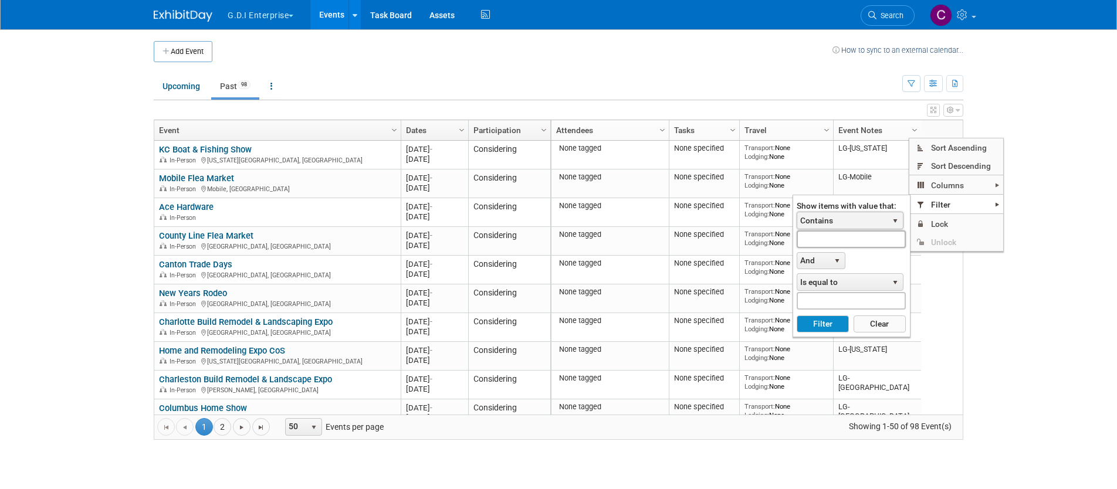
click at [825, 240] on input "text" at bounding box center [851, 239] width 109 height 17
click at [810, 323] on button "Filter" at bounding box center [823, 325] width 52 height 18
type input "LG-[US_STATE]"
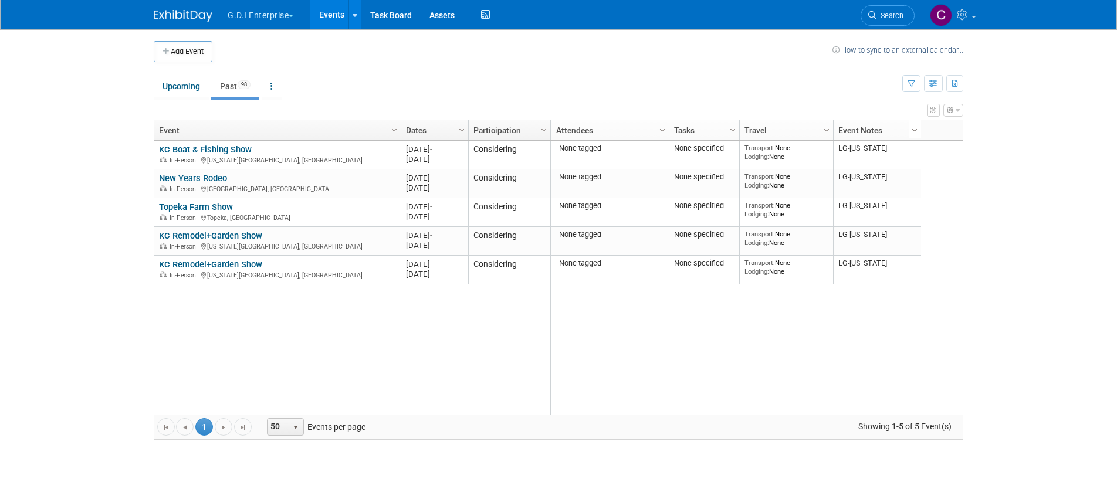
click at [916, 126] on span "Column Settings" at bounding box center [914, 130] width 9 height 9
checkbox input "true"
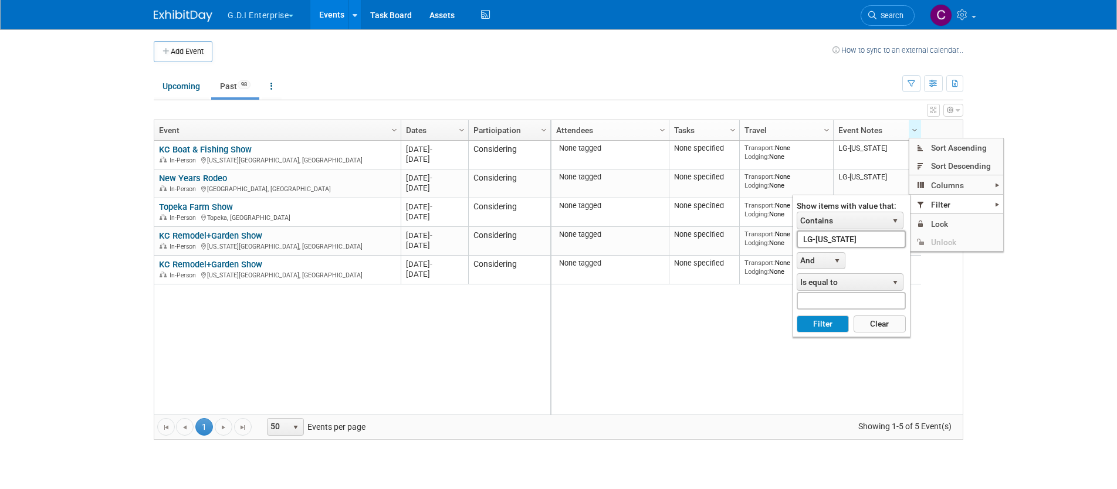
click at [865, 235] on input "LG-[US_STATE]" at bounding box center [851, 239] width 109 height 17
click at [829, 326] on button "Filter" at bounding box center [823, 325] width 52 height 18
type input "LG-[GEOGRAPHIC_DATA]"
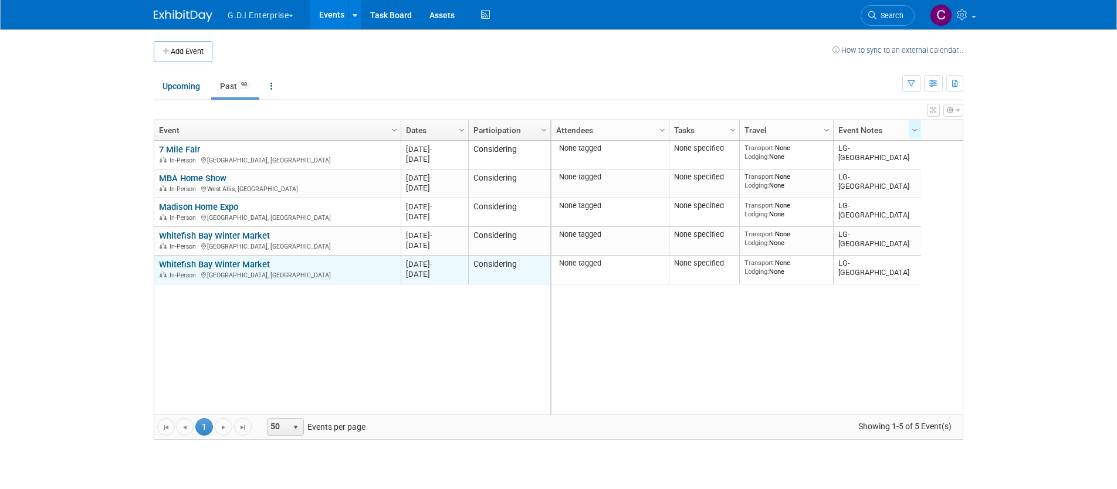
click at [221, 265] on link "Whitefish Bay Winter Market" at bounding box center [214, 264] width 111 height 11
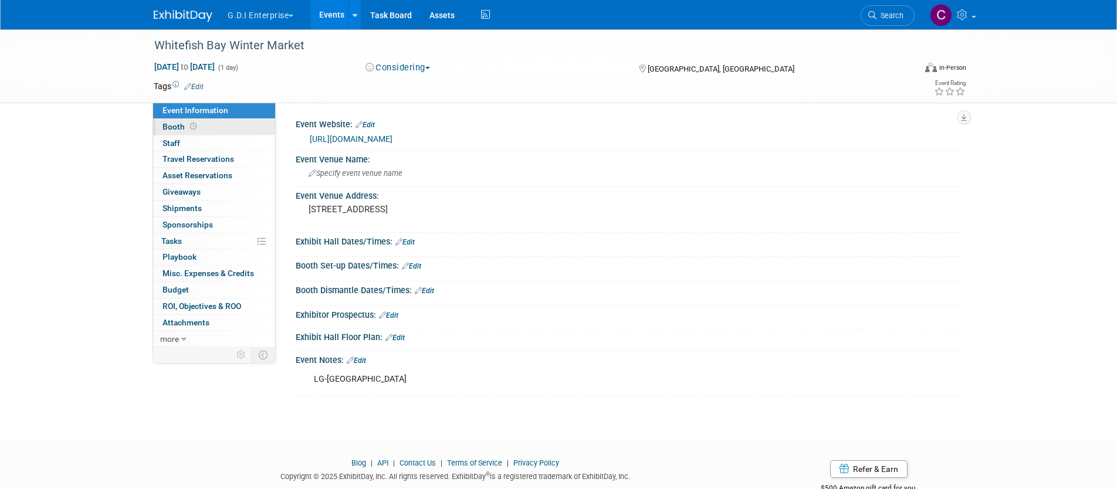
click at [177, 126] on span "Booth" at bounding box center [180, 126] width 36 height 9
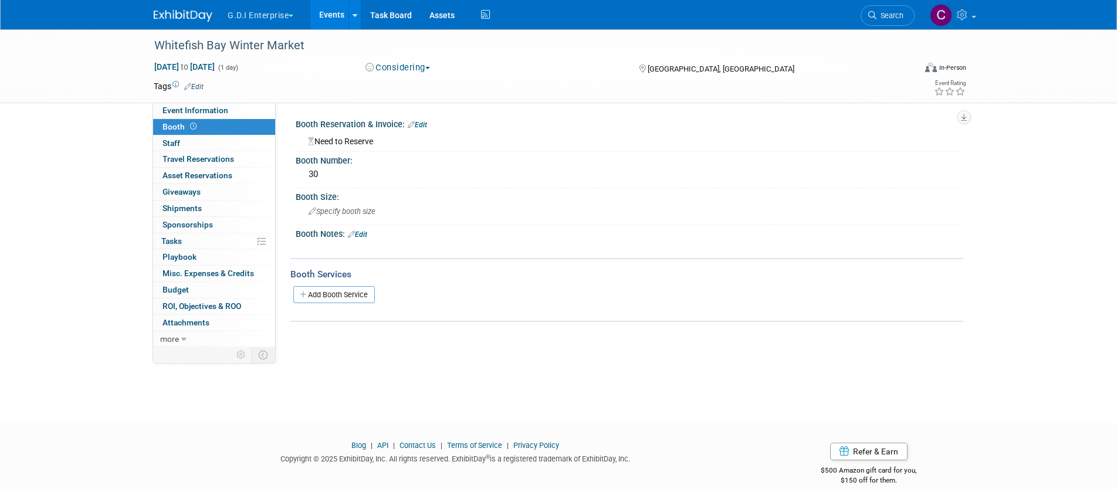
click at [193, 16] on img at bounding box center [183, 16] width 59 height 12
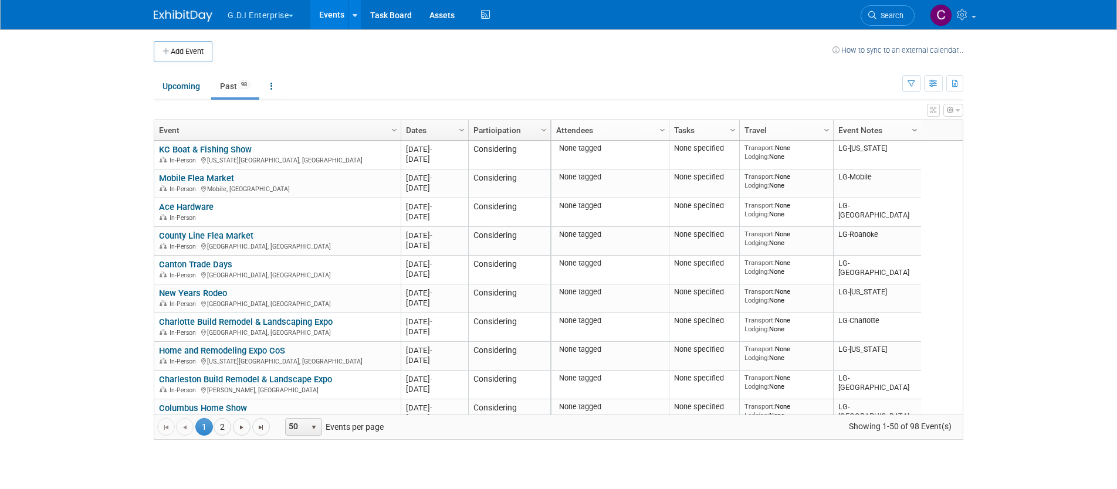
click at [915, 131] on span "Column Settings" at bounding box center [914, 130] width 9 height 9
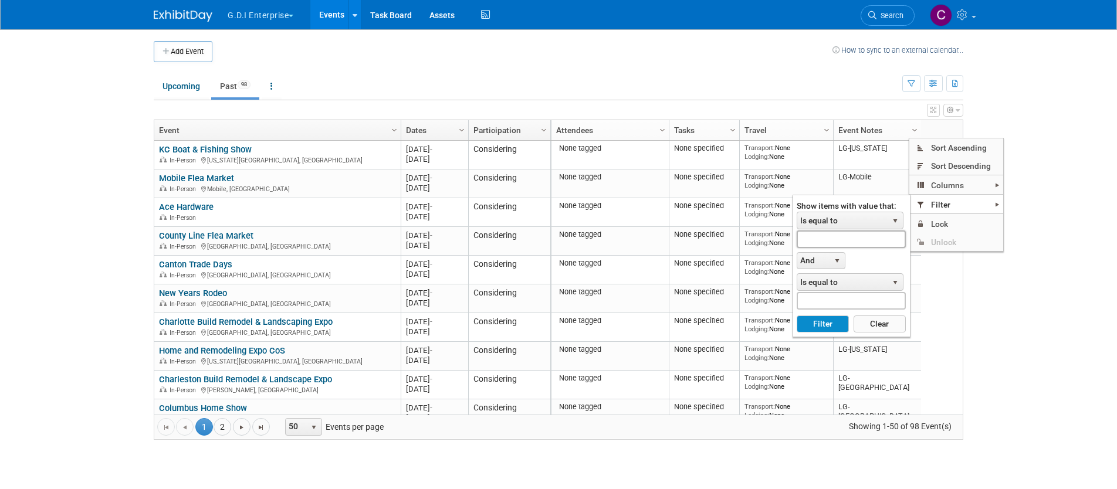
click at [852, 242] on input "text" at bounding box center [851, 239] width 109 height 17
click at [853, 218] on span "Is equal to" at bounding box center [842, 220] width 90 height 16
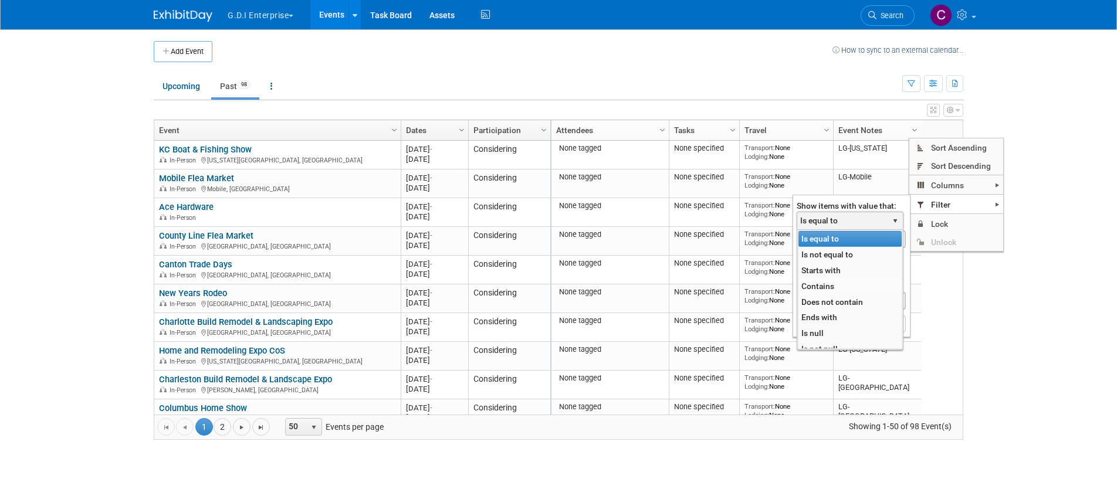
click at [828, 289] on li "Contains" at bounding box center [849, 287] width 103 height 16
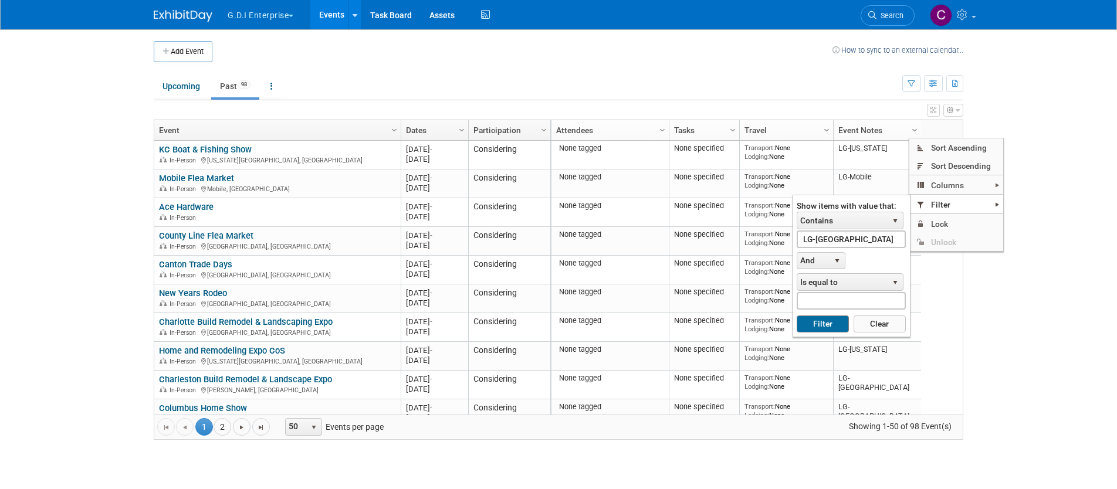
click at [822, 326] on button "Filter" at bounding box center [823, 325] width 52 height 18
type input "LG-[GEOGRAPHIC_DATA]"
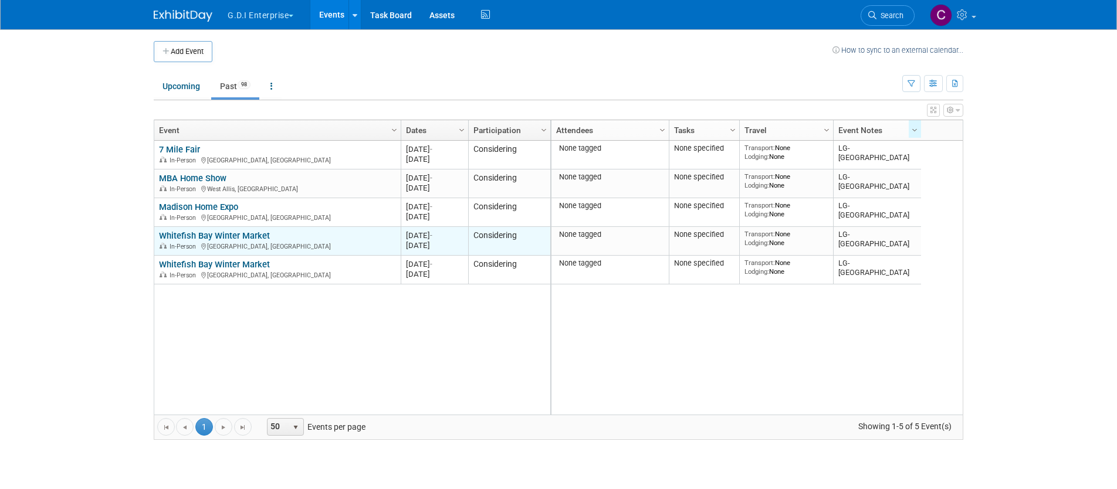
click at [253, 238] on link "Whitefish Bay Winter Market" at bounding box center [214, 236] width 111 height 11
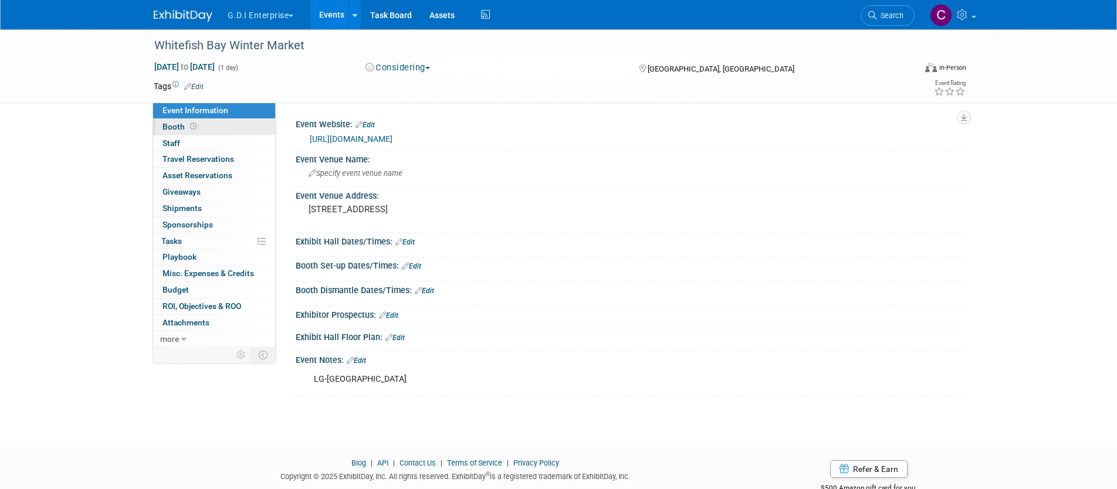
click at [179, 128] on span "Booth" at bounding box center [180, 126] width 36 height 9
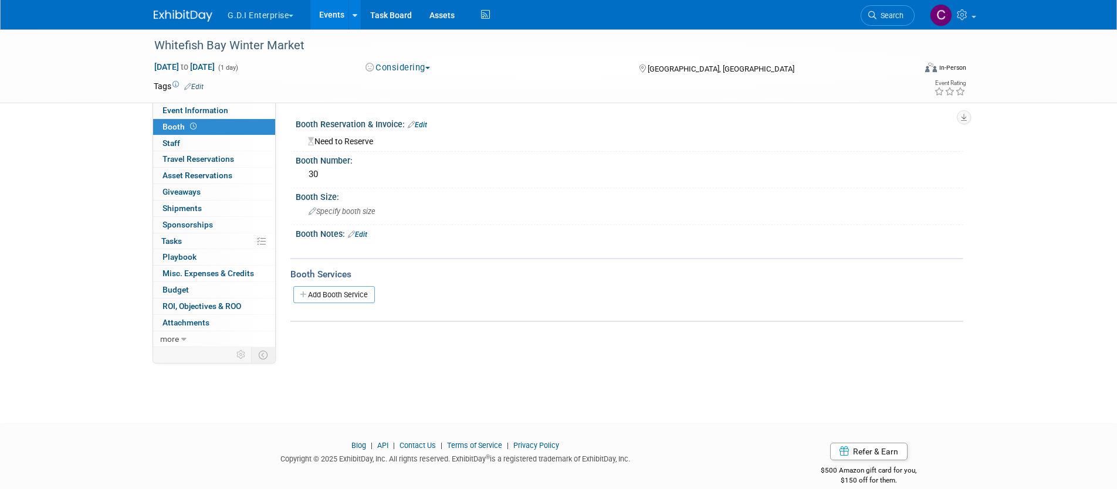
click at [337, 16] on link "Events" at bounding box center [331, 14] width 43 height 29
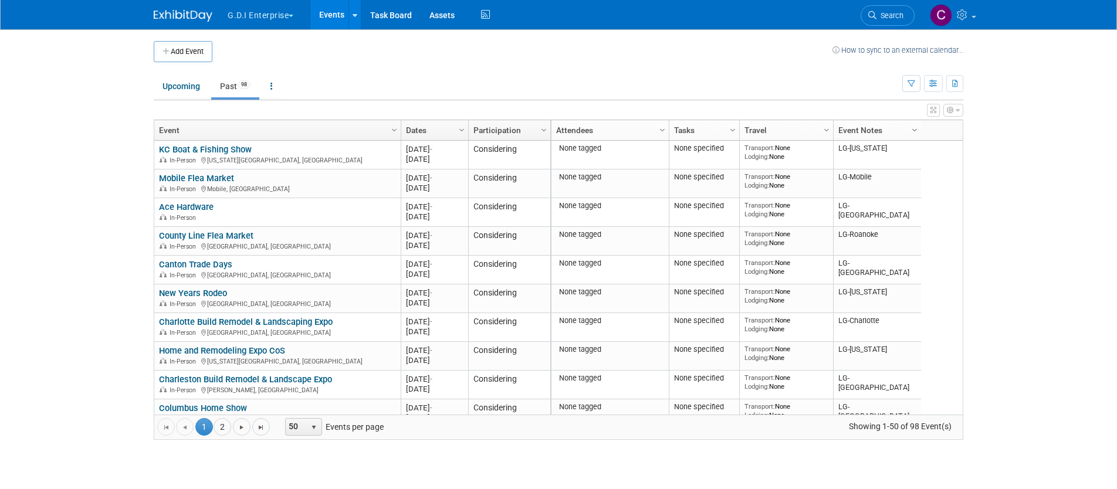
click at [911, 132] on span "Column Settings" at bounding box center [914, 130] width 9 height 9
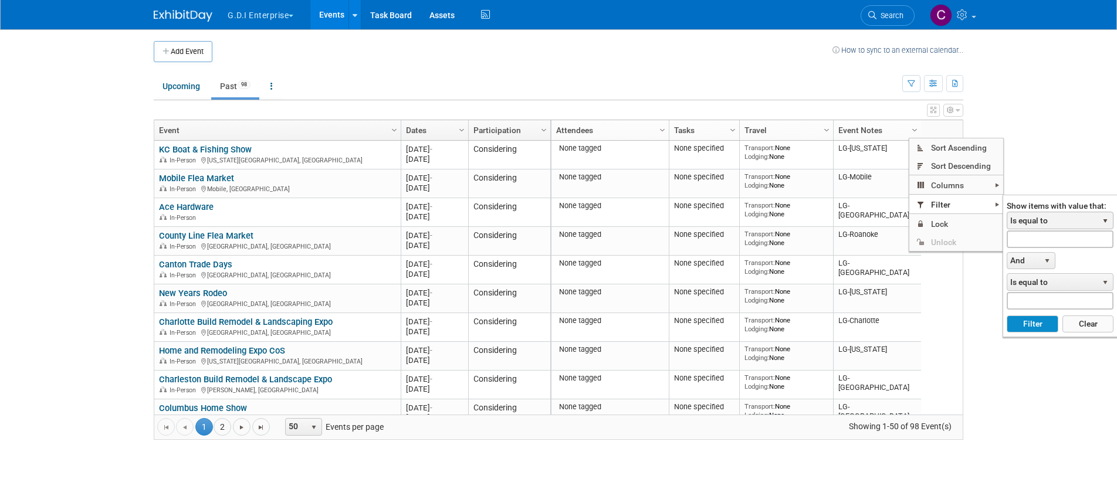
click at [1022, 222] on span "Is equal to" at bounding box center [1052, 220] width 90 height 16
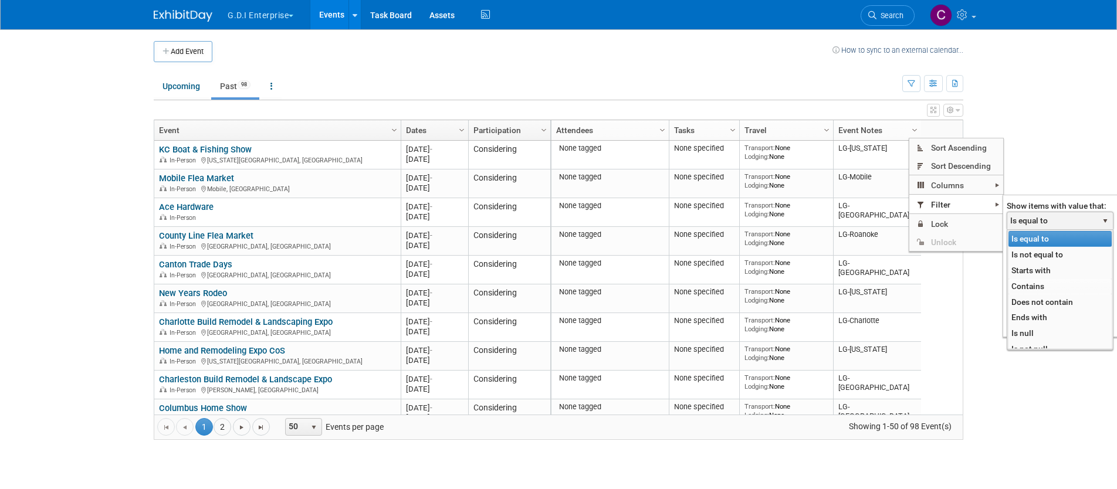
click at [1024, 286] on li "Contains" at bounding box center [1059, 287] width 103 height 16
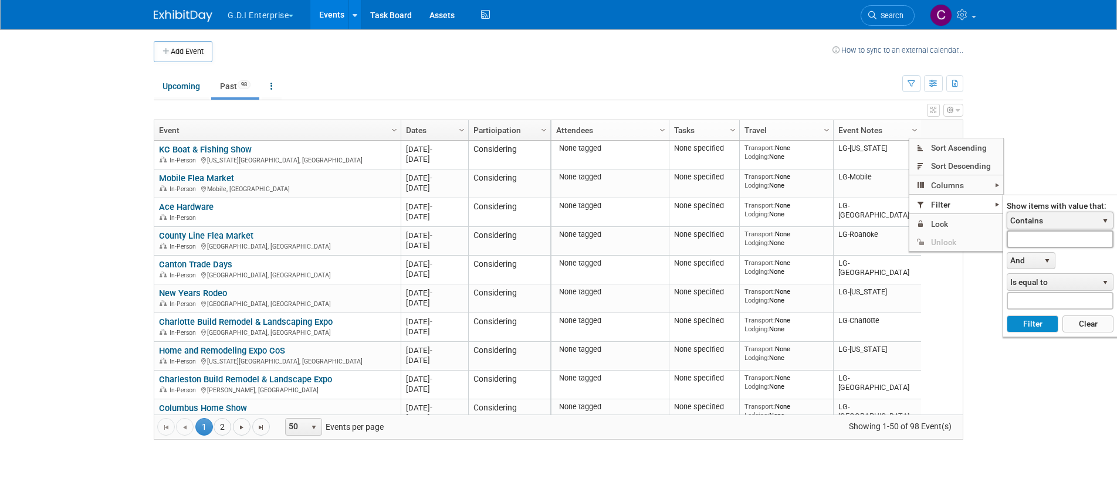
click at [1013, 239] on input "text" at bounding box center [1059, 239] width 107 height 17
click at [1020, 325] on button "Filter" at bounding box center [1031, 325] width 51 height 18
type input "LG-[GEOGRAPHIC_DATA]"
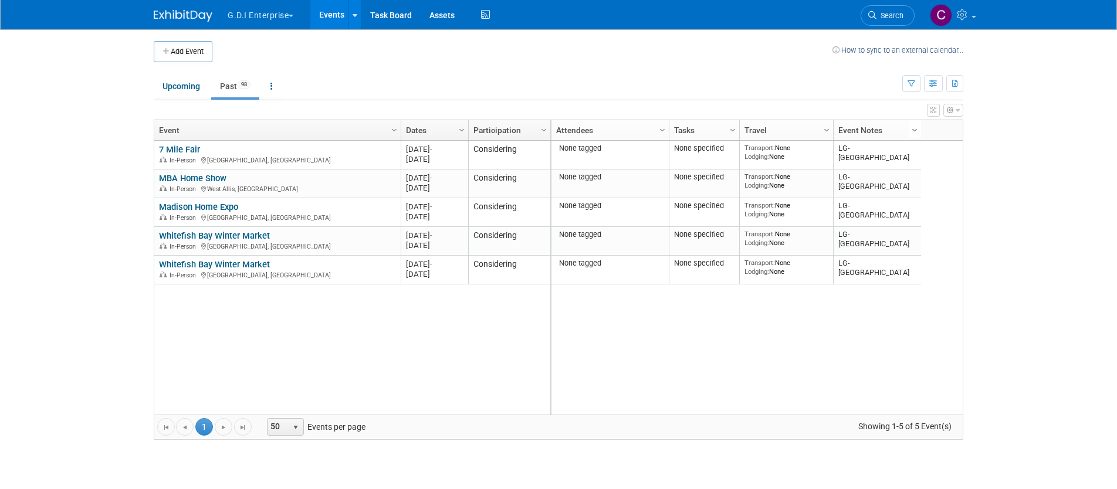
click at [915, 130] on span "Column Settings" at bounding box center [914, 130] width 9 height 9
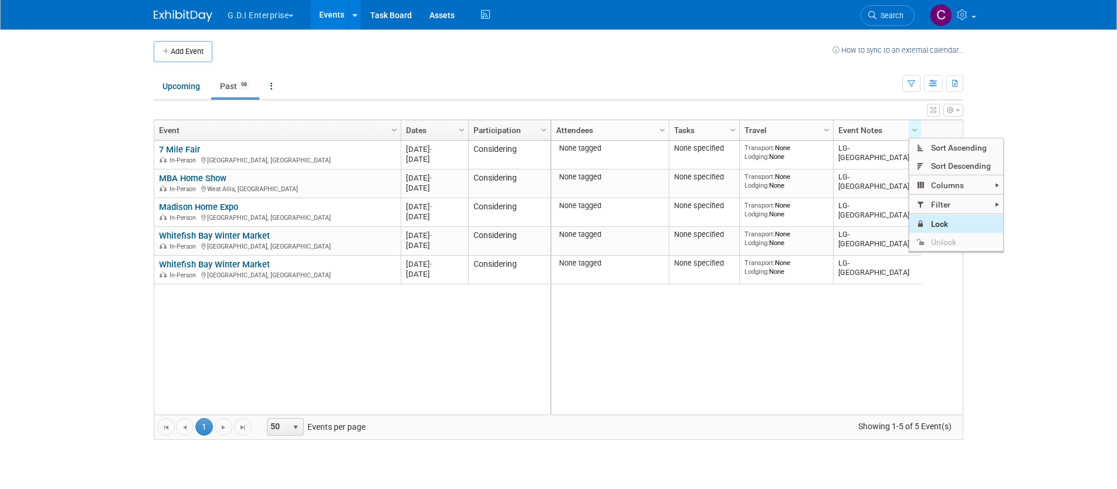
click at [936, 226] on span "Lock" at bounding box center [956, 224] width 94 height 18
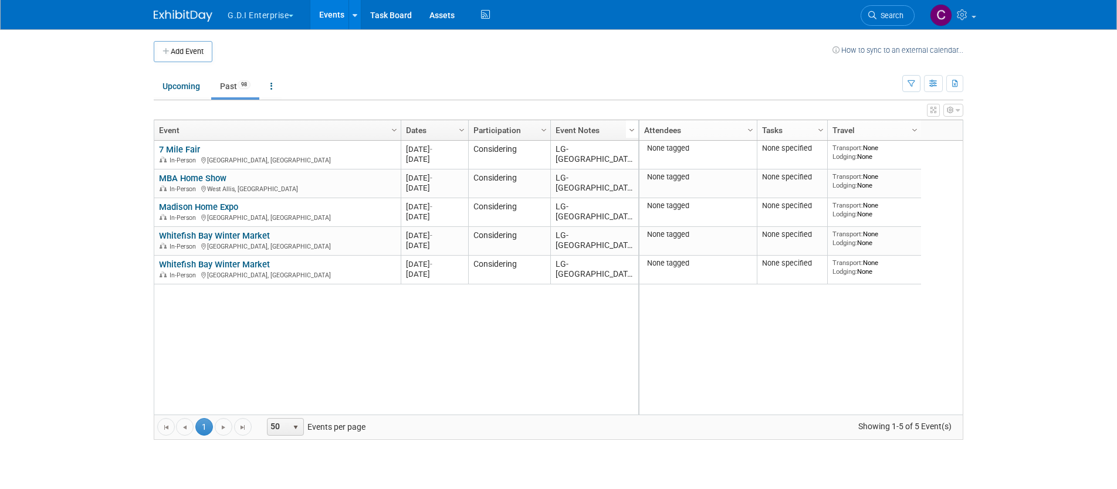
click at [632, 128] on span "Column Settings" at bounding box center [631, 130] width 9 height 9
click at [662, 240] on span "Unlock" at bounding box center [673, 242] width 94 height 18
drag, startPoint x: 603, startPoint y: 126, endPoint x: 962, endPoint y: 127, distance: 359.0
click at [962, 127] on body "G.D.I Enterprise Explore: My Workspaces 12 Go to Workspace: Apex Champion Windo…" at bounding box center [558, 244] width 1117 height 489
drag, startPoint x: 591, startPoint y: 128, endPoint x: 544, endPoint y: 130, distance: 47.5
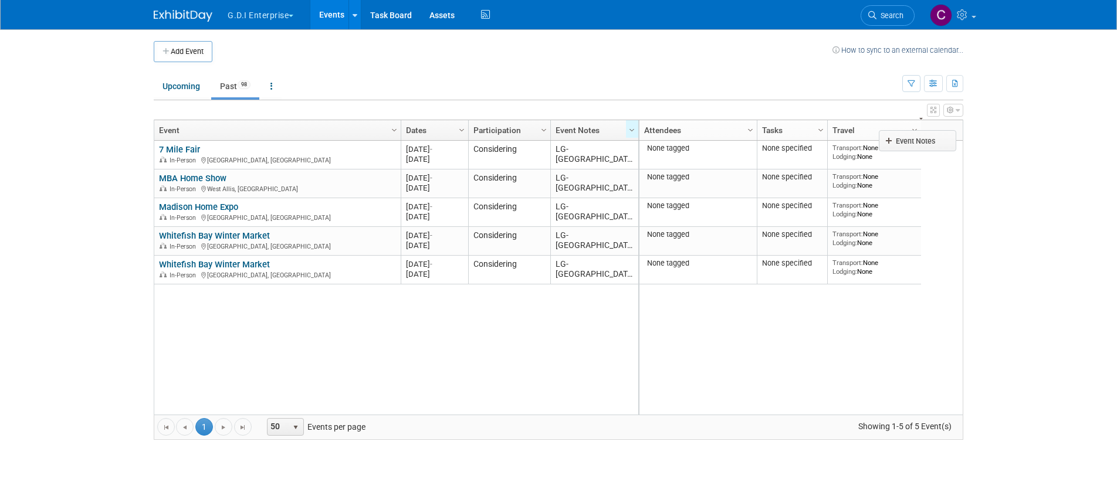
drag, startPoint x: 585, startPoint y: 128, endPoint x: 916, endPoint y: 137, distance: 330.9
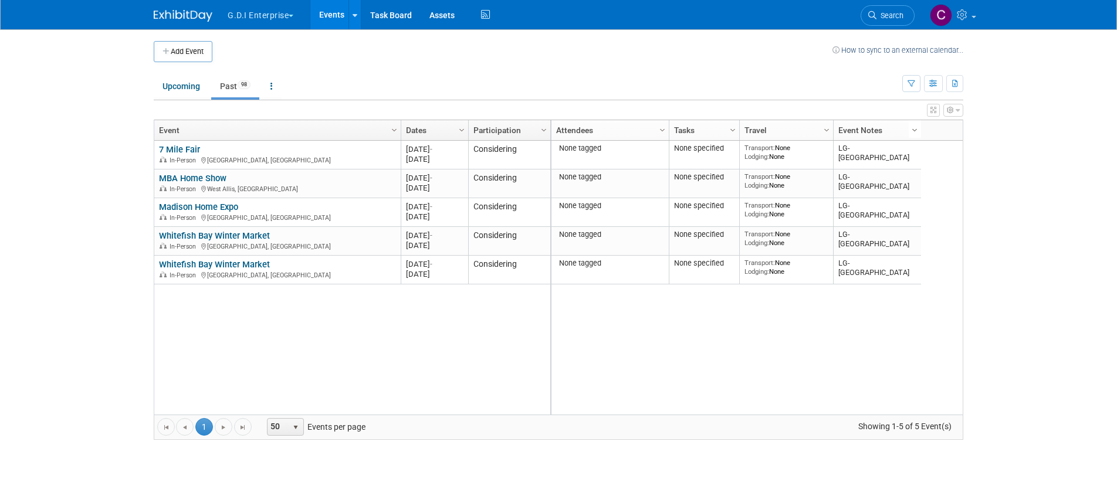
click at [913, 127] on span "Column Settings" at bounding box center [914, 130] width 9 height 9
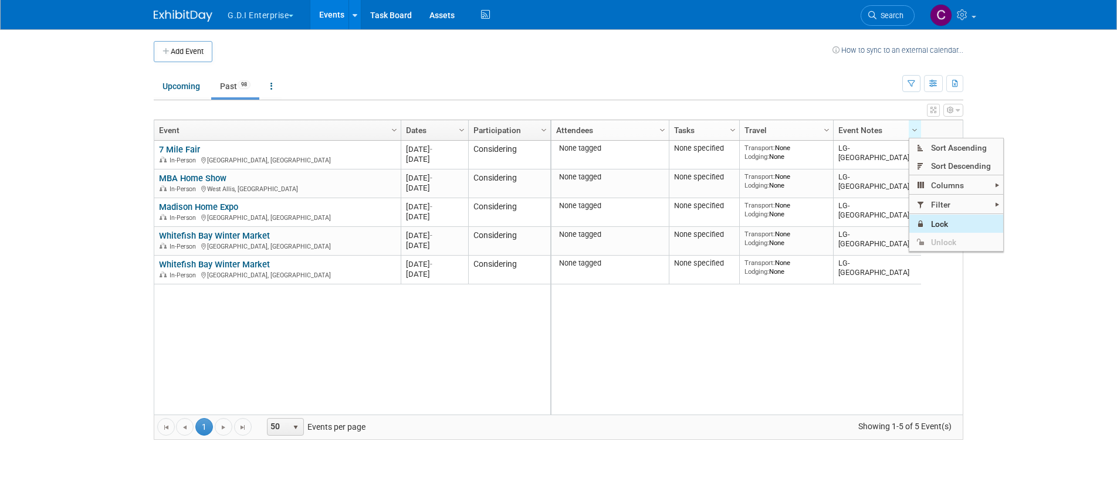
click at [937, 224] on span "Lock" at bounding box center [956, 224] width 94 height 18
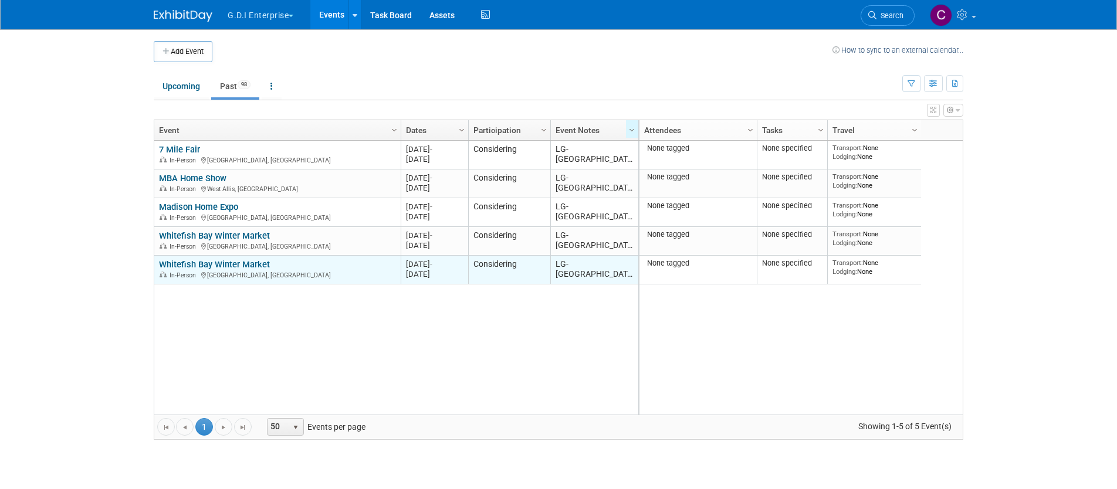
click at [207, 266] on link "Whitefish Bay Winter Market" at bounding box center [214, 264] width 111 height 11
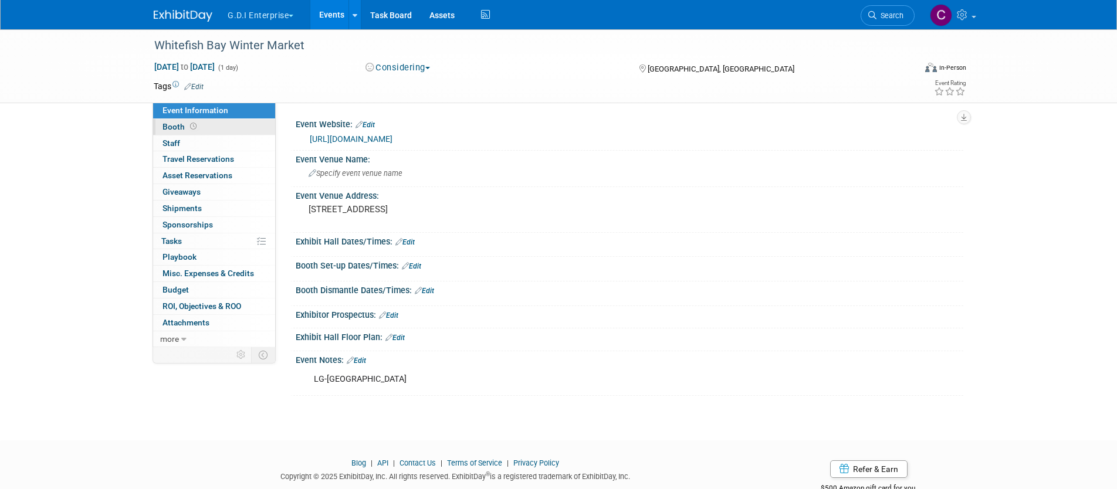
click at [168, 127] on span "Booth" at bounding box center [180, 126] width 36 height 9
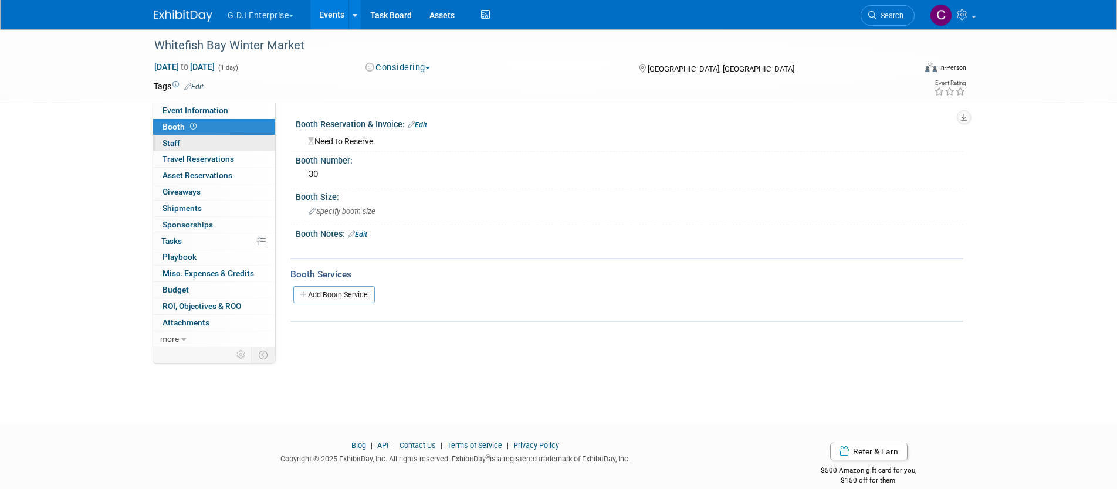
click at [176, 143] on span "Staff 0" at bounding box center [171, 142] width 18 height 9
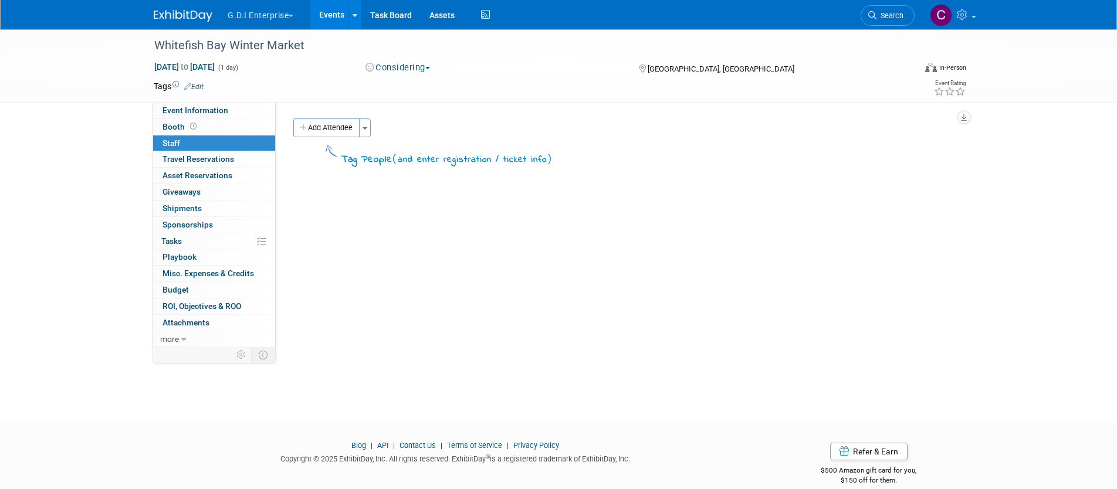
click at [332, 19] on link "Events" at bounding box center [331, 14] width 43 height 29
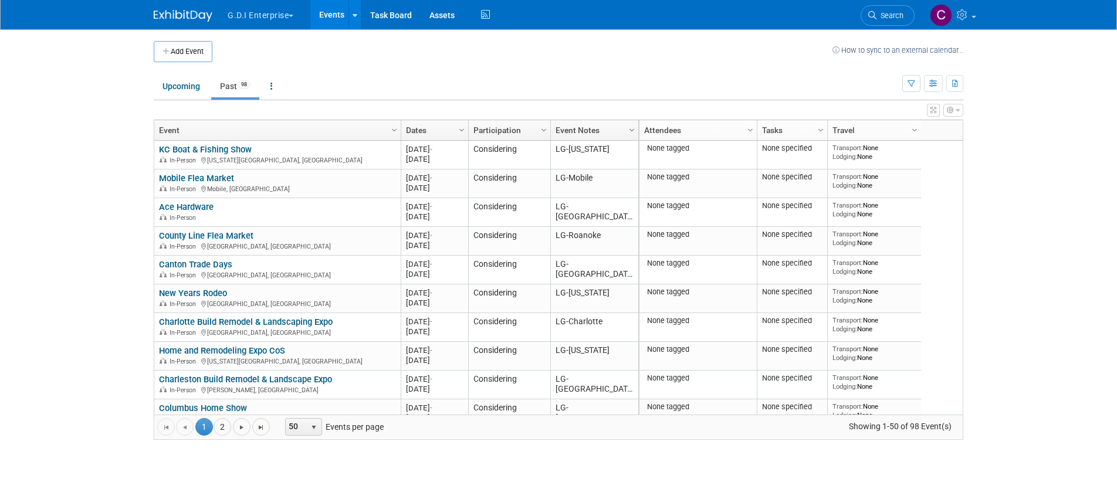
click at [631, 133] on span "Column Settings" at bounding box center [631, 130] width 9 height 9
click at [657, 243] on span "Unlock" at bounding box center [673, 242] width 94 height 18
drag, startPoint x: 609, startPoint y: 124, endPoint x: 916, endPoint y: 135, distance: 306.9
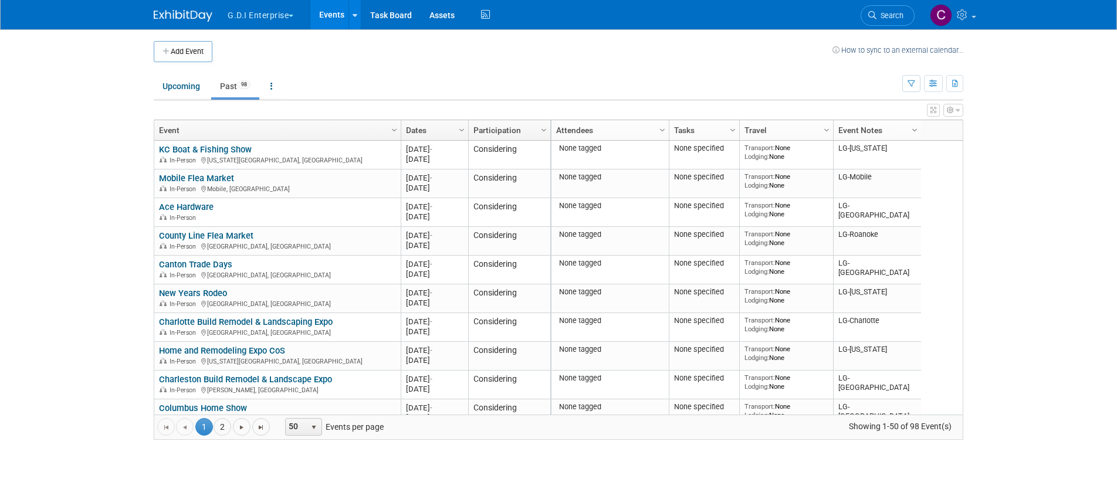
click at [916, 131] on span "Column Settings" at bounding box center [914, 130] width 9 height 9
click at [777, 89] on ul "Upcoming Past 98 All Events 98 Past and Upcoming Grouped Annually Events groupe…" at bounding box center [528, 87] width 748 height 26
click at [829, 131] on span "Column Settings" at bounding box center [826, 130] width 9 height 9
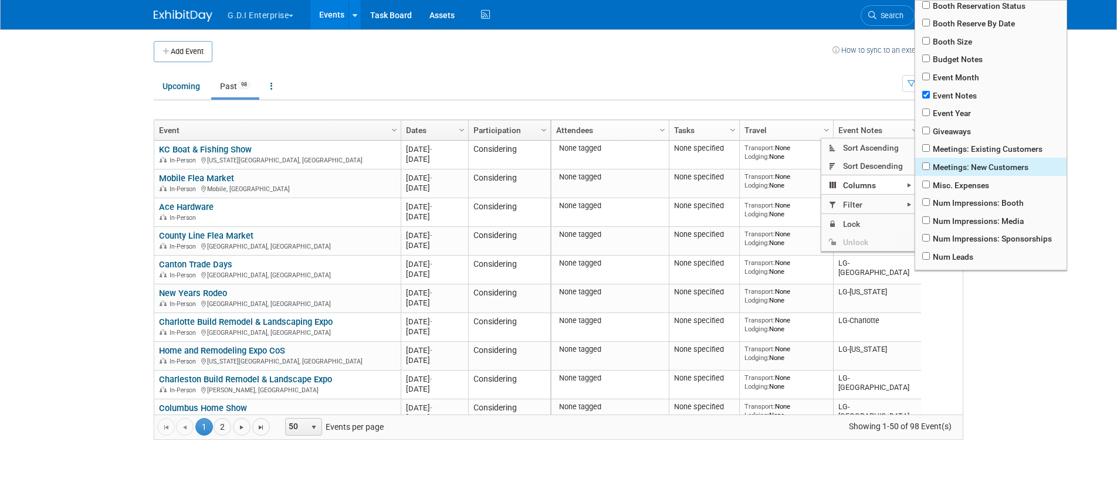
scroll to position [233, 0]
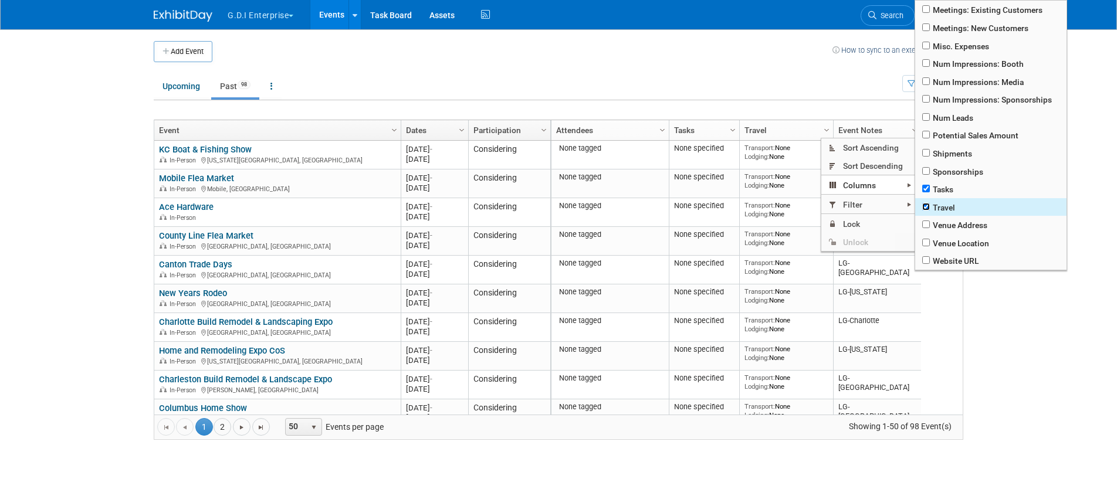
click at [928, 205] on input "checkbox" at bounding box center [926, 207] width 8 height 8
checkbox input "false"
checkbox input "true"
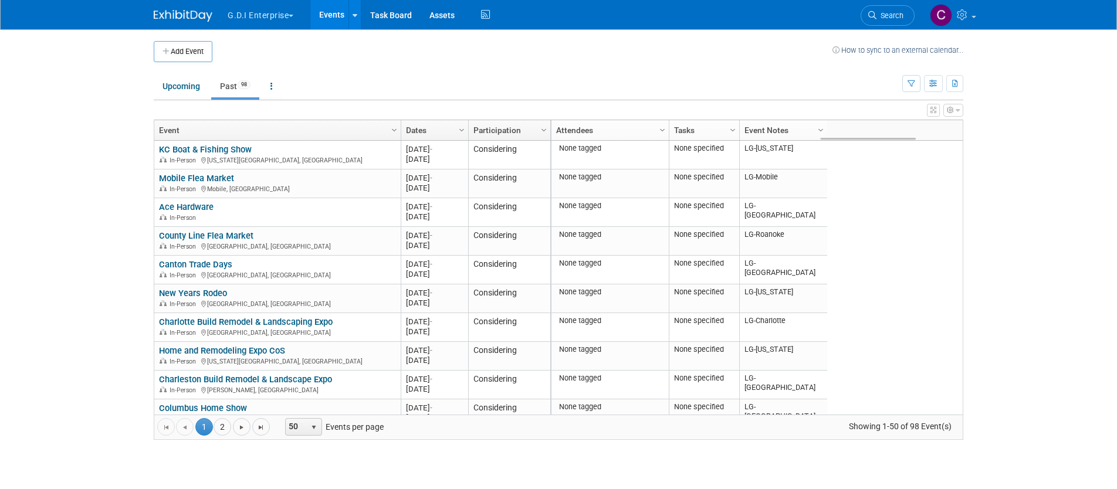
click at [877, 316] on div "None tagged None specified Transport: None Lodging: None LG-[US_STATE] 2024 M-2…" at bounding box center [756, 278] width 412 height 274
click at [664, 130] on span "Column Settings" at bounding box center [661, 130] width 9 height 9
click at [889, 216] on div "None tagged None specified Transport: None Lodging: None LG-[US_STATE] 2024 M-2…" at bounding box center [756, 278] width 412 height 274
